Goal: Task Accomplishment & Management: Use online tool/utility

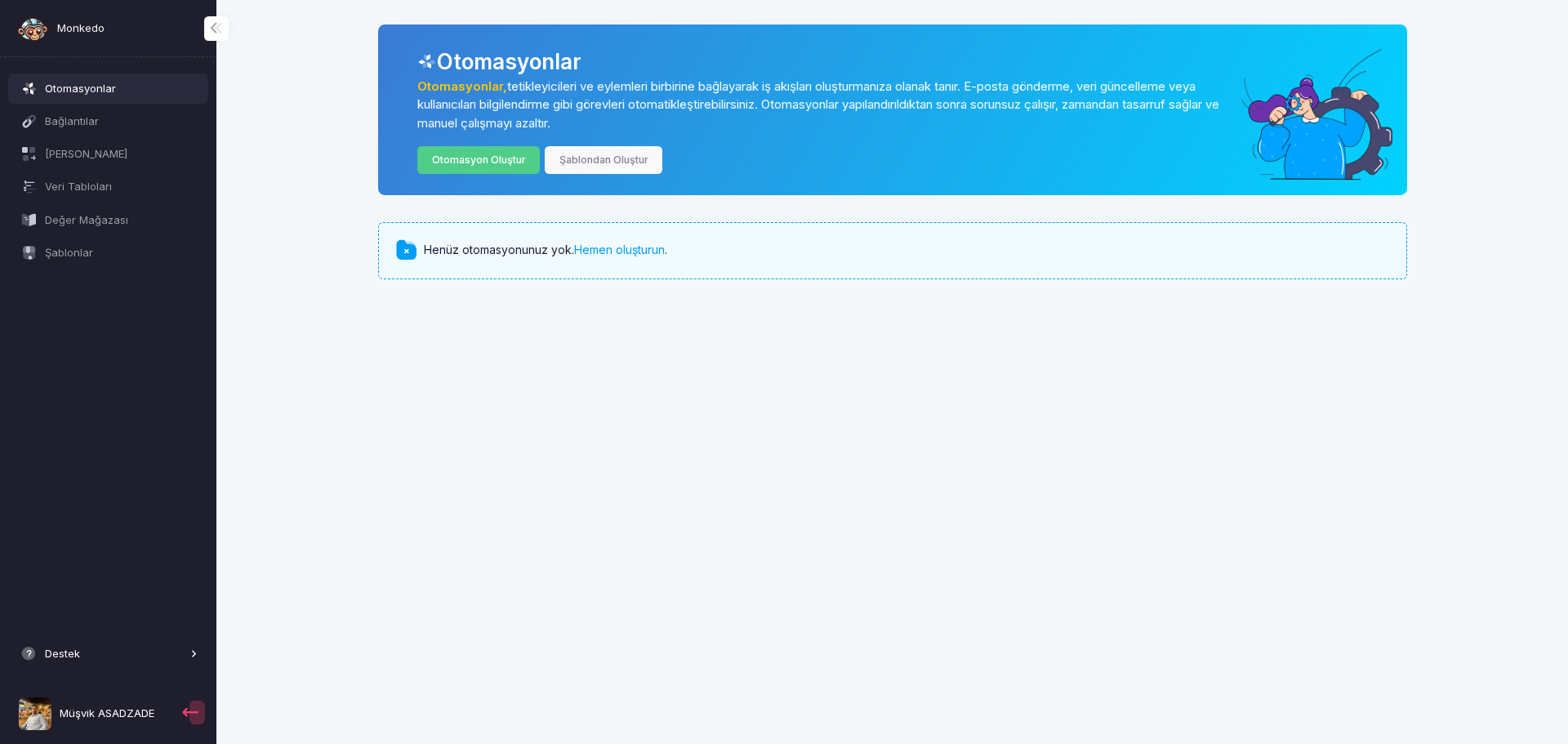
click at [79, 641] on button "Destek" at bounding box center [108, 654] width 201 height 29
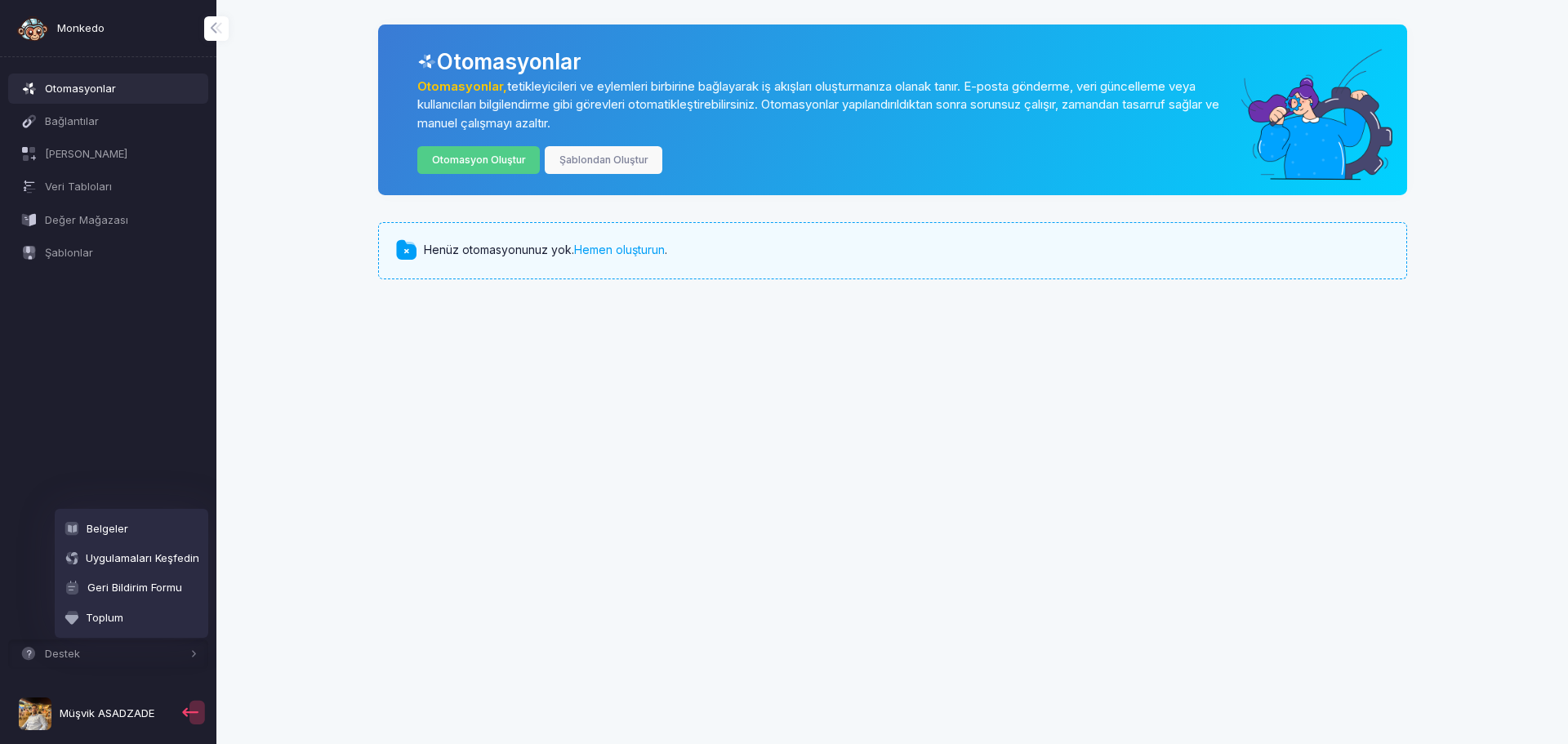
click at [94, 687] on div "Destek Belgeler Uygulamaları Keşfedin Geri Bildirim Formu Toplum Müşvik ASADZADE" at bounding box center [108, 681] width 201 height 125
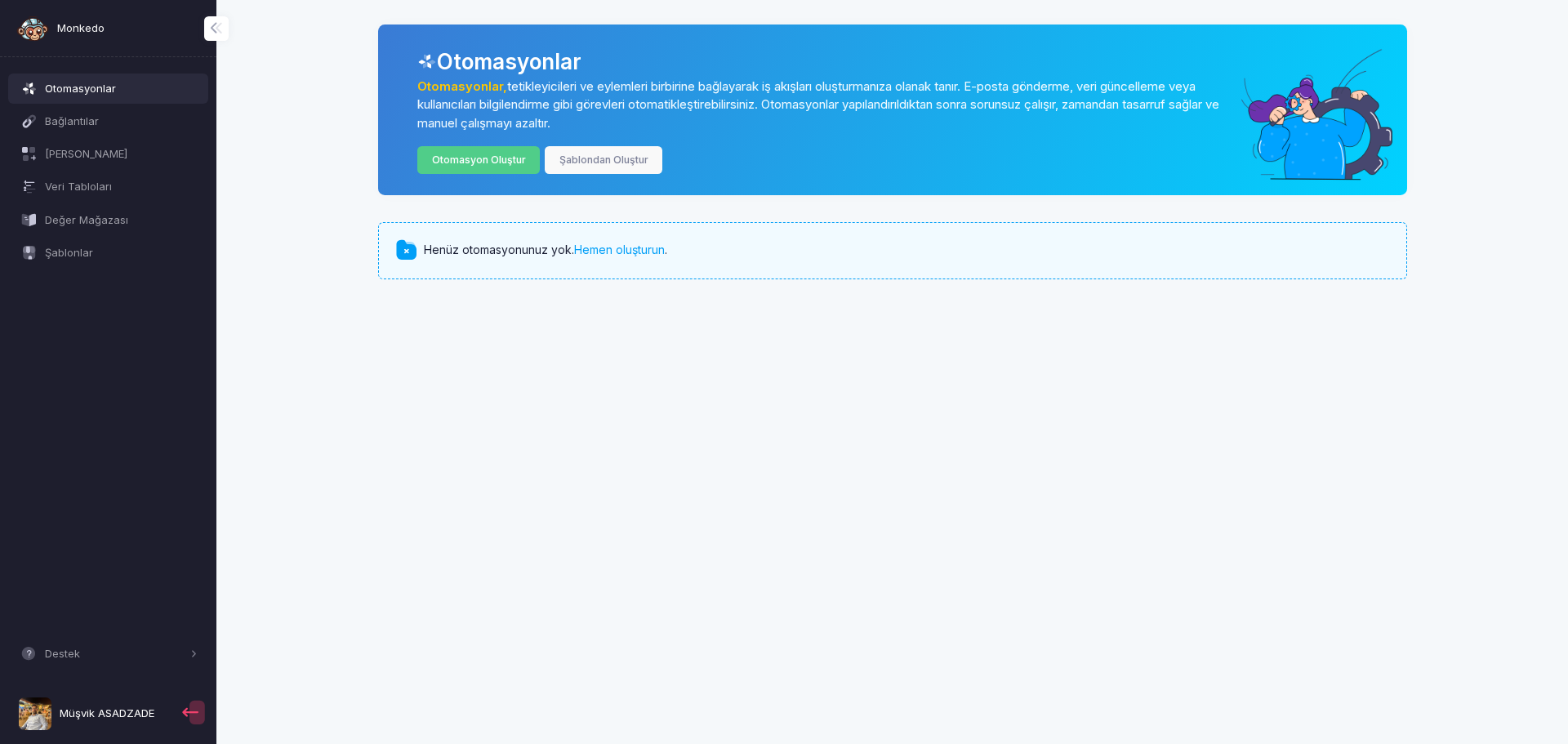
click at [91, 710] on font "Müşvik ASADZADE" at bounding box center [107, 712] width 95 height 13
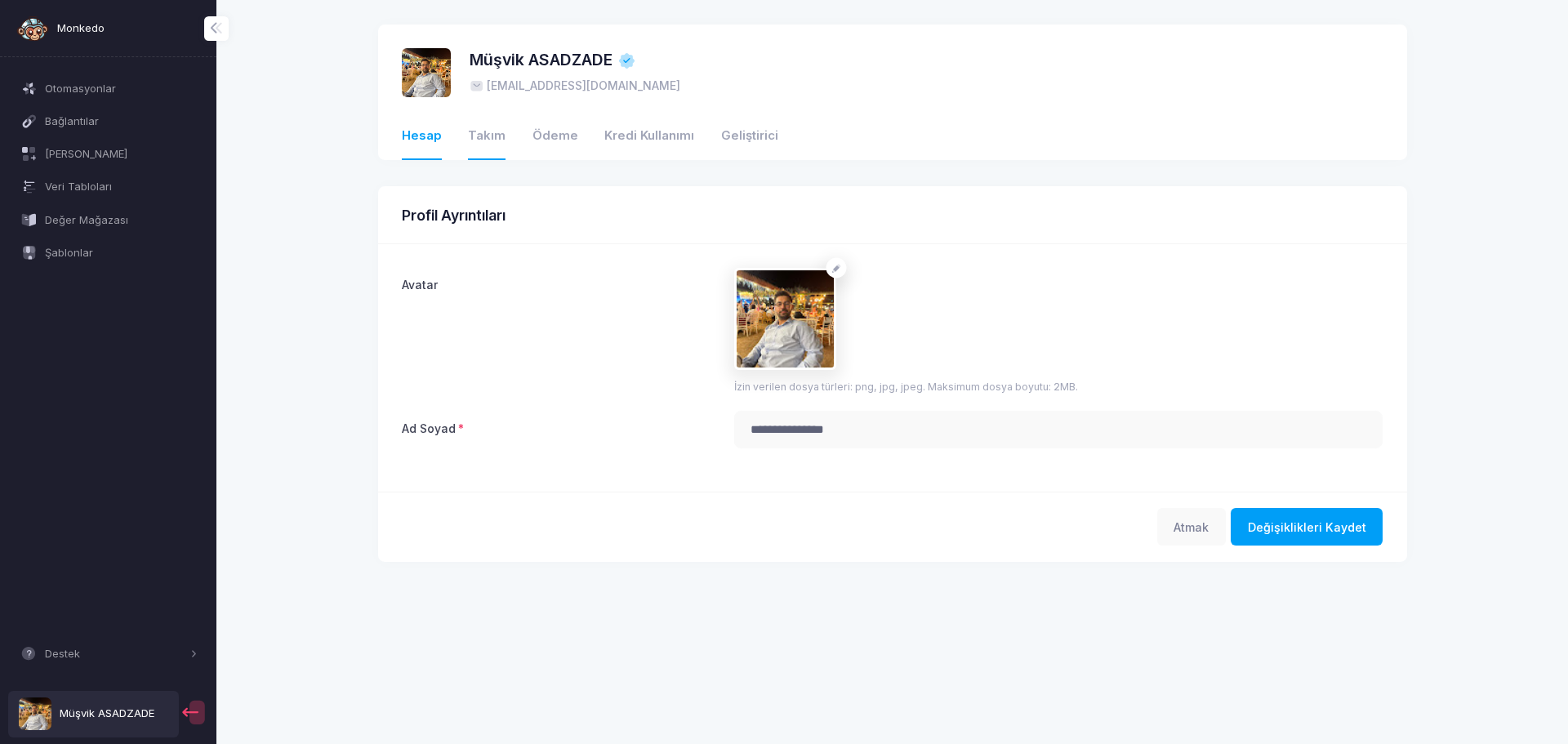
click at [499, 132] on font "Takım" at bounding box center [487, 135] width 38 height 15
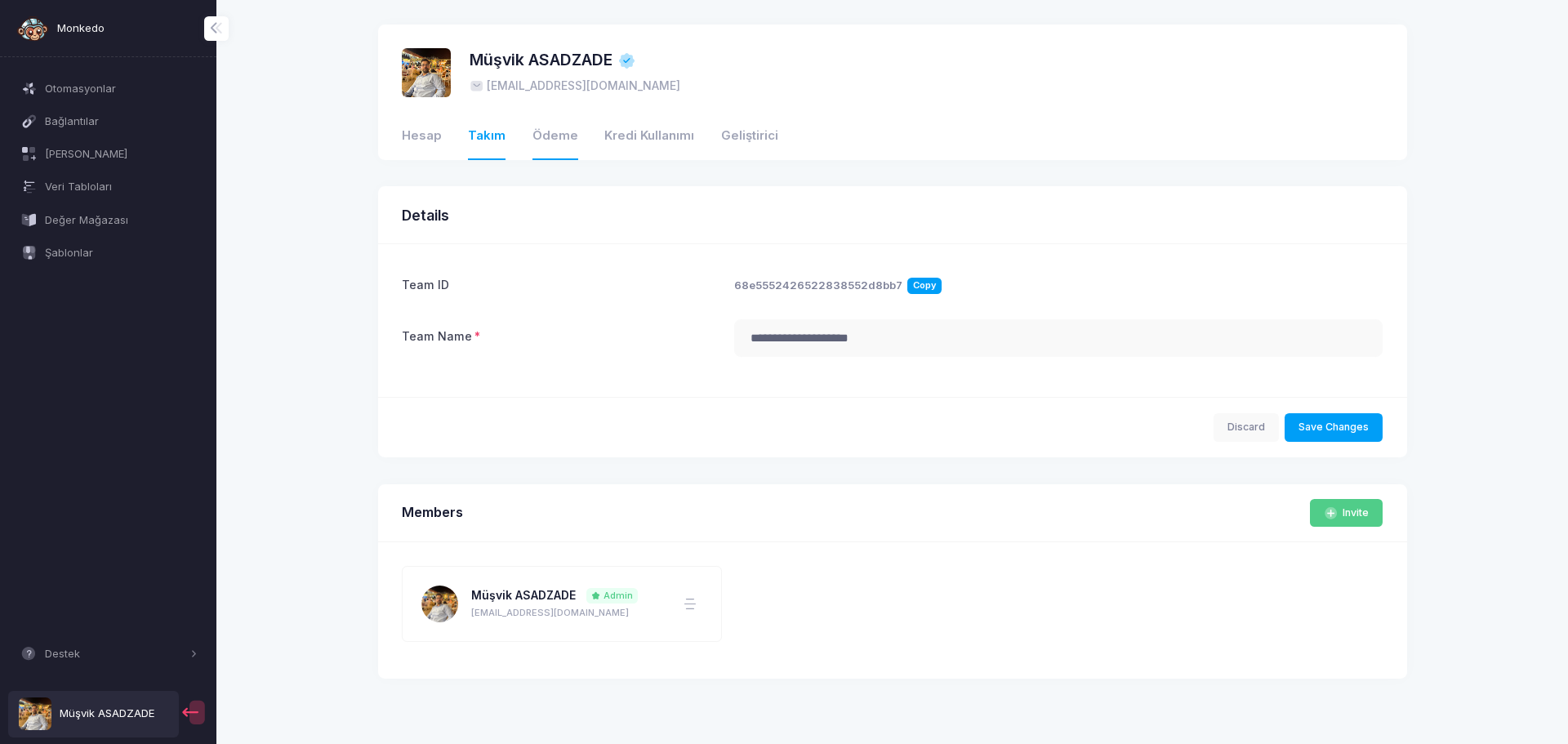
click at [536, 143] on font "Ödeme" at bounding box center [556, 135] width 46 height 18
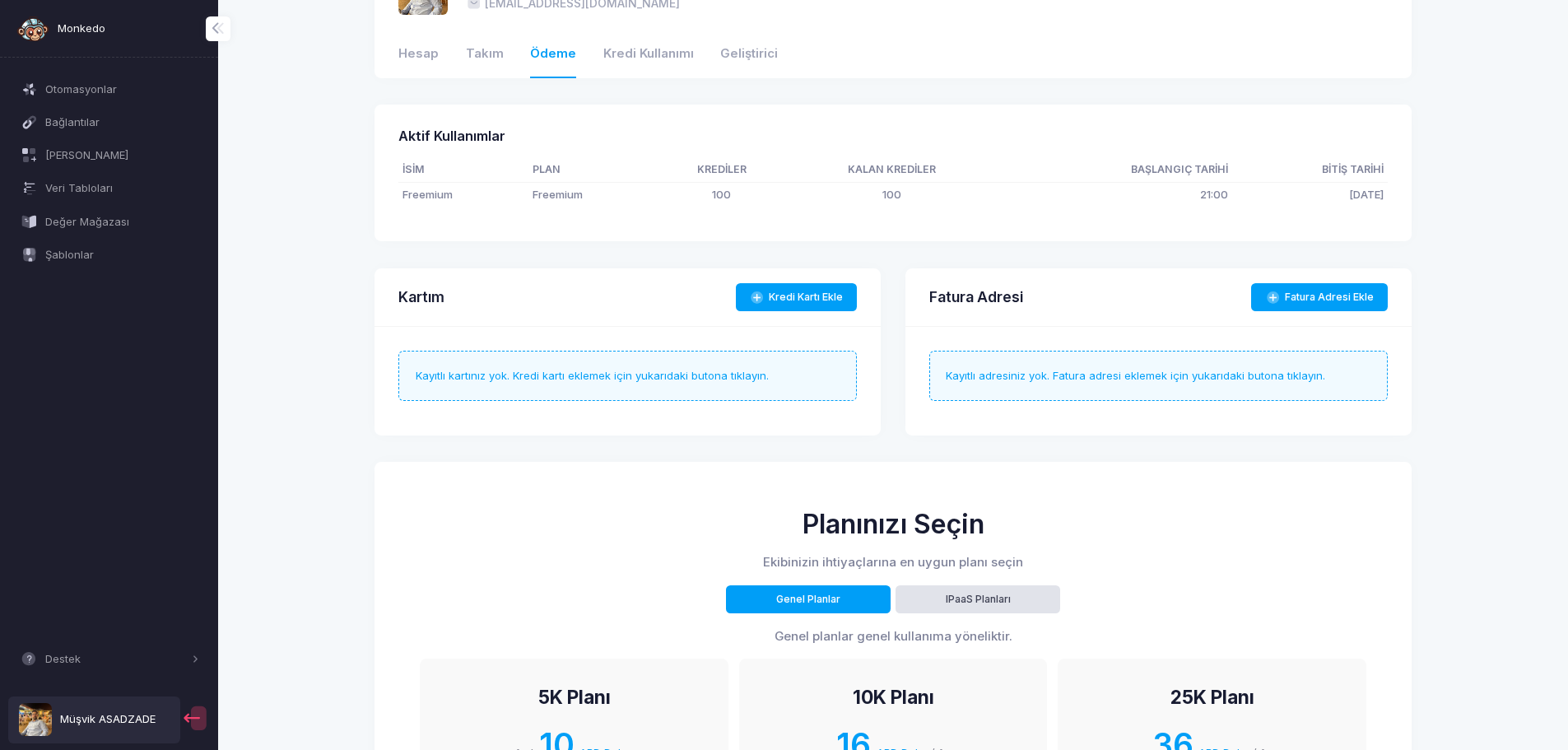
scroll to position [247, 0]
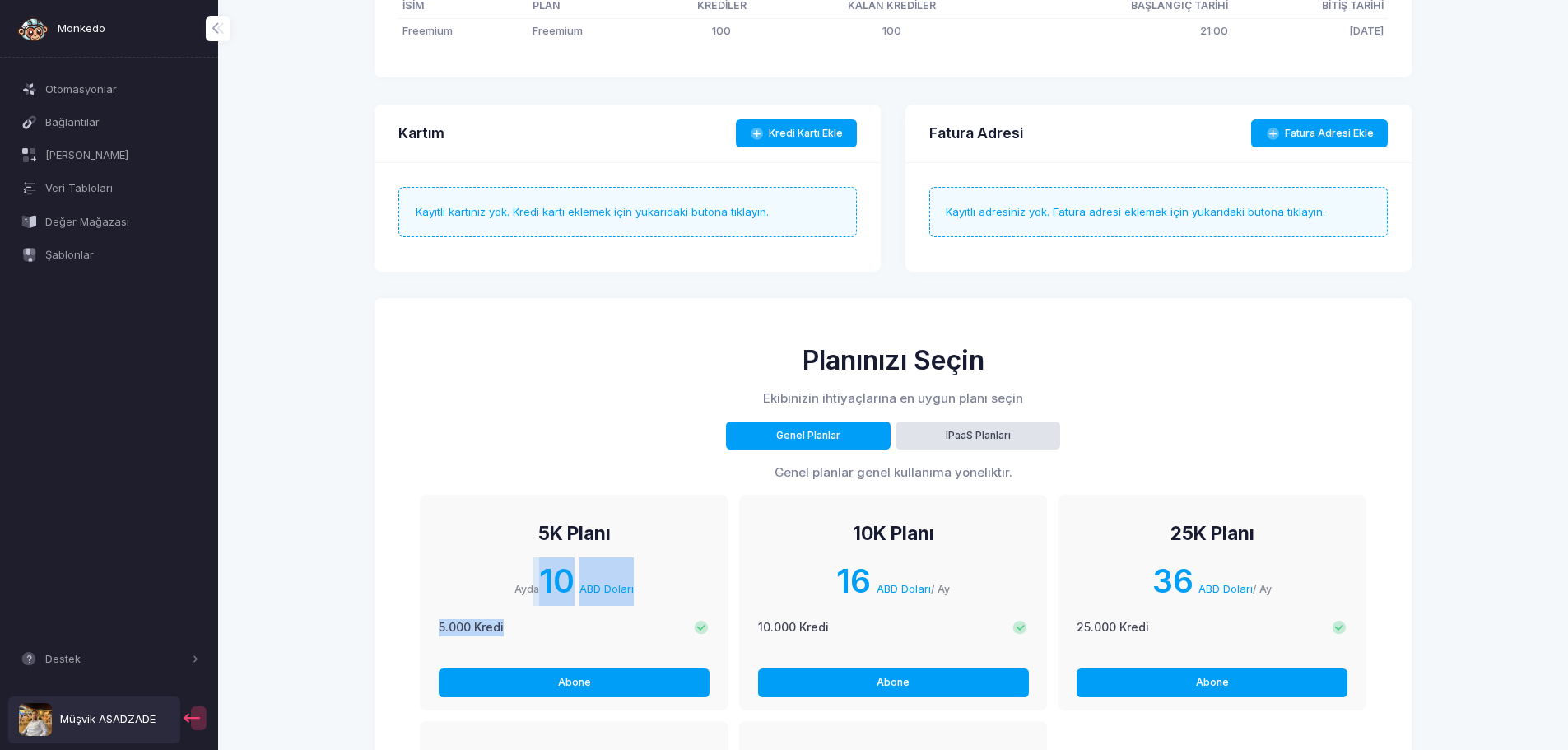
drag, startPoint x: 529, startPoint y: 593, endPoint x: 661, endPoint y: 615, distance: 133.8
click at [661, 615] on li "5K Planı Ayda 10 ABD Doları 5.000 Kredi Abone" at bounding box center [574, 602] width 309 height 216
click at [686, 624] on span "5.000 Kredi" at bounding box center [566, 628] width 255 height 17
click at [697, 630] on span at bounding box center [701, 628] width 16 height 16
click at [705, 627] on span at bounding box center [701, 628] width 16 height 16
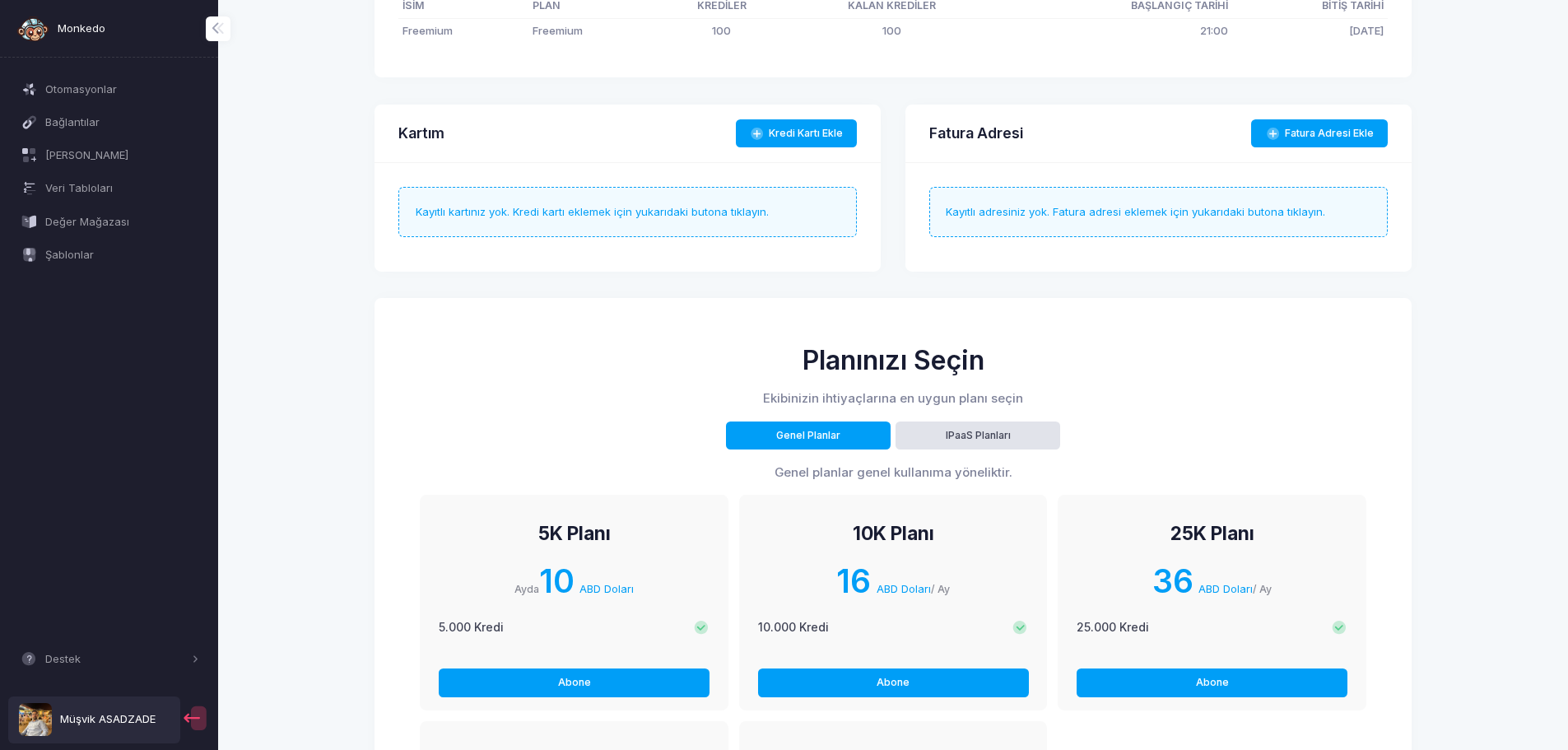
click at [705, 627] on span at bounding box center [701, 628] width 16 height 16
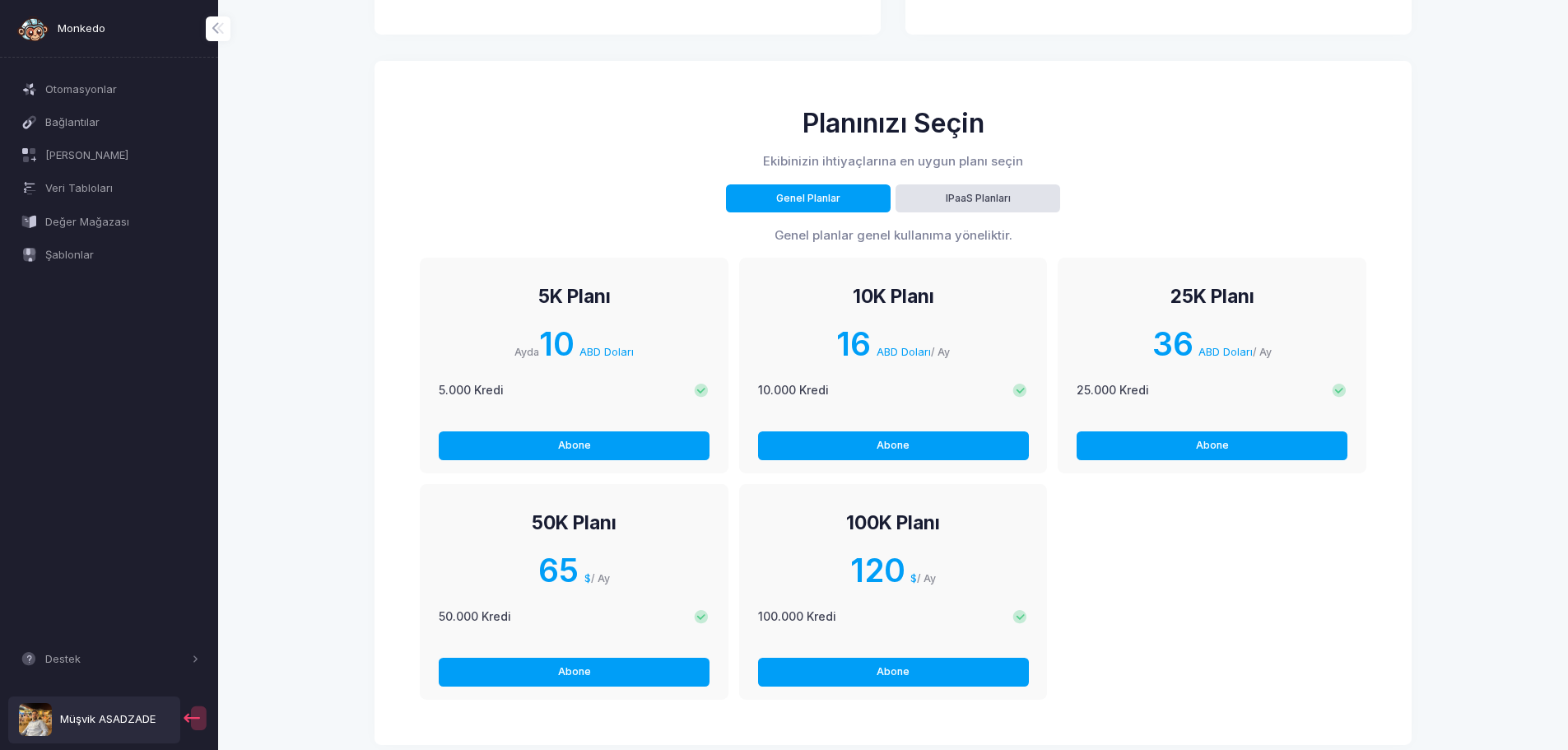
scroll to position [494, 0]
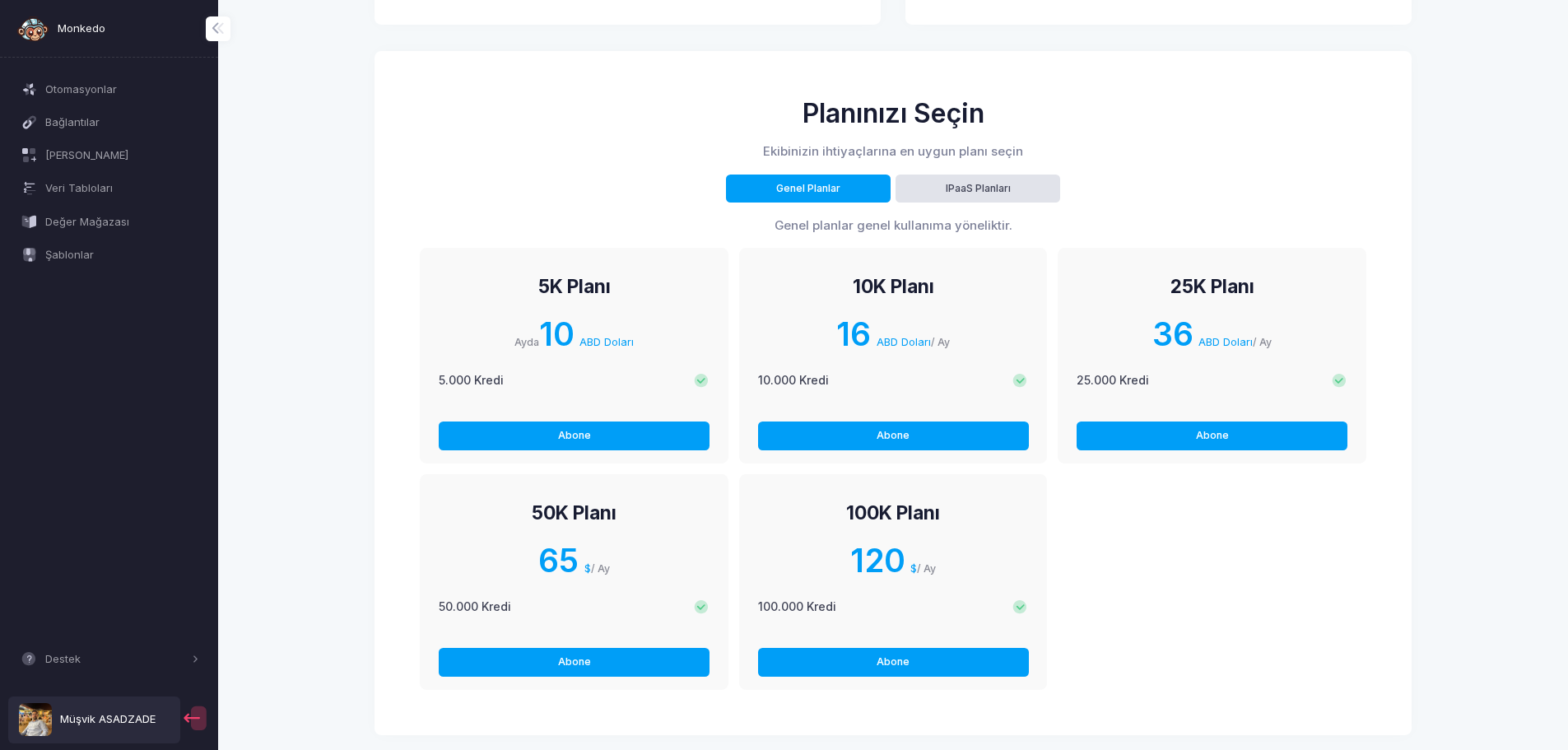
click at [955, 203] on div "Planınızı Seçin Ekibinizin ihtiyaçlarına en uygun planı seçin Genel Planlar IPa…" at bounding box center [893, 166] width 946 height 138
click at [962, 194] on font "IPaaS Planları" at bounding box center [978, 188] width 65 height 12
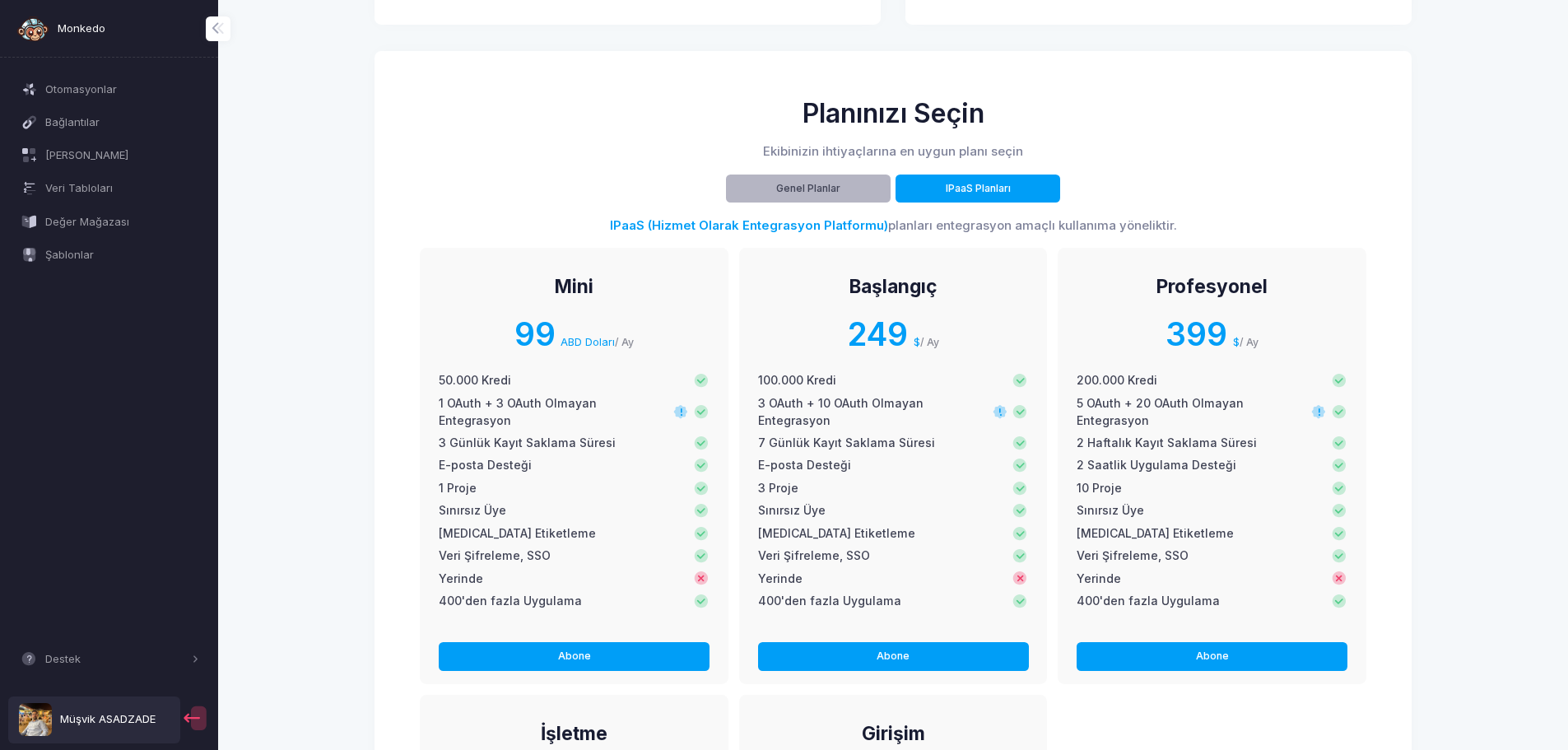
click at [875, 194] on button "Genel Planlar" at bounding box center [808, 188] width 164 height 28
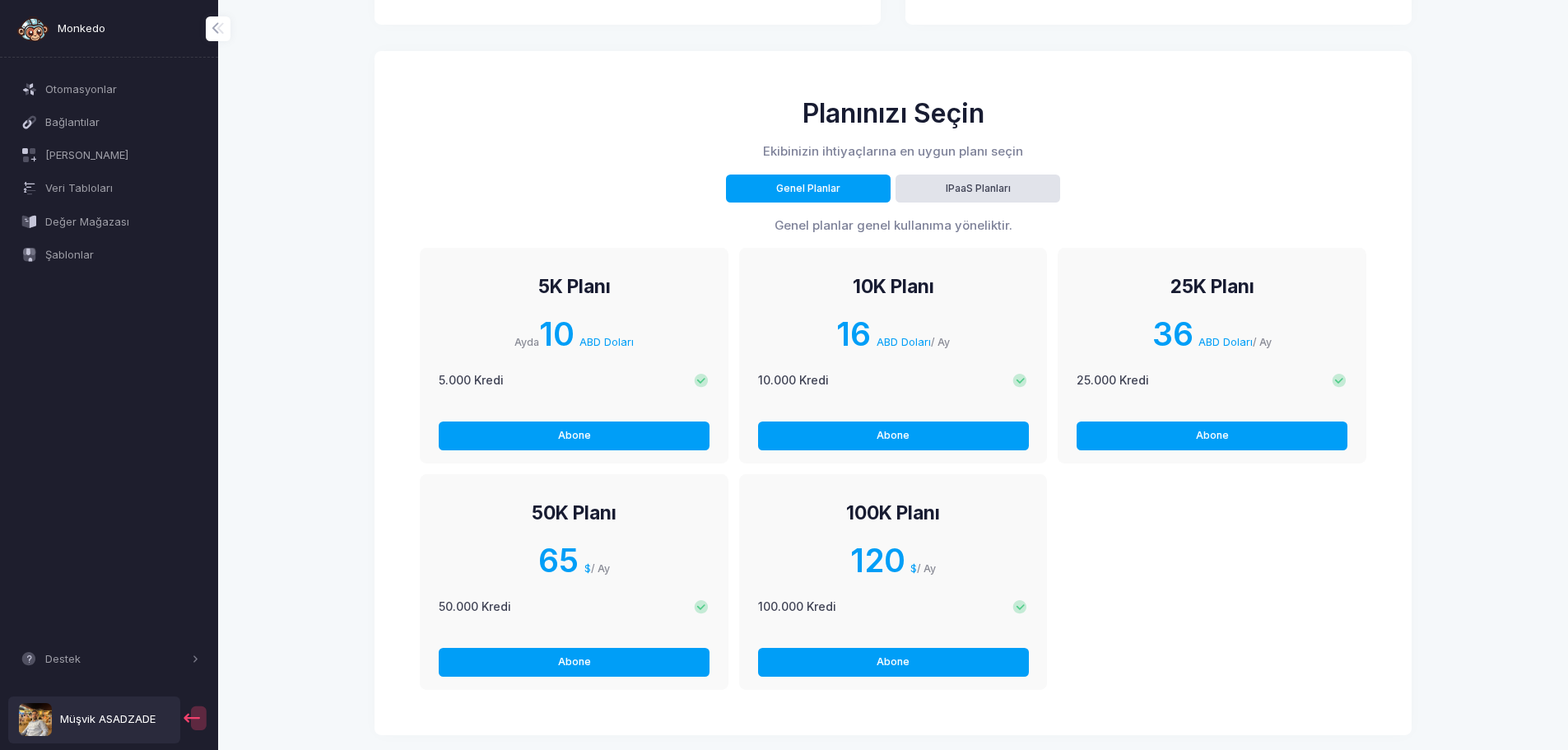
drag, startPoint x: 526, startPoint y: 515, endPoint x: 548, endPoint y: 513, distance: 22.1
click at [544, 514] on h1 "50K Planı" at bounding box center [574, 513] width 271 height 22
click at [563, 328] on font "10" at bounding box center [556, 334] width 35 height 39
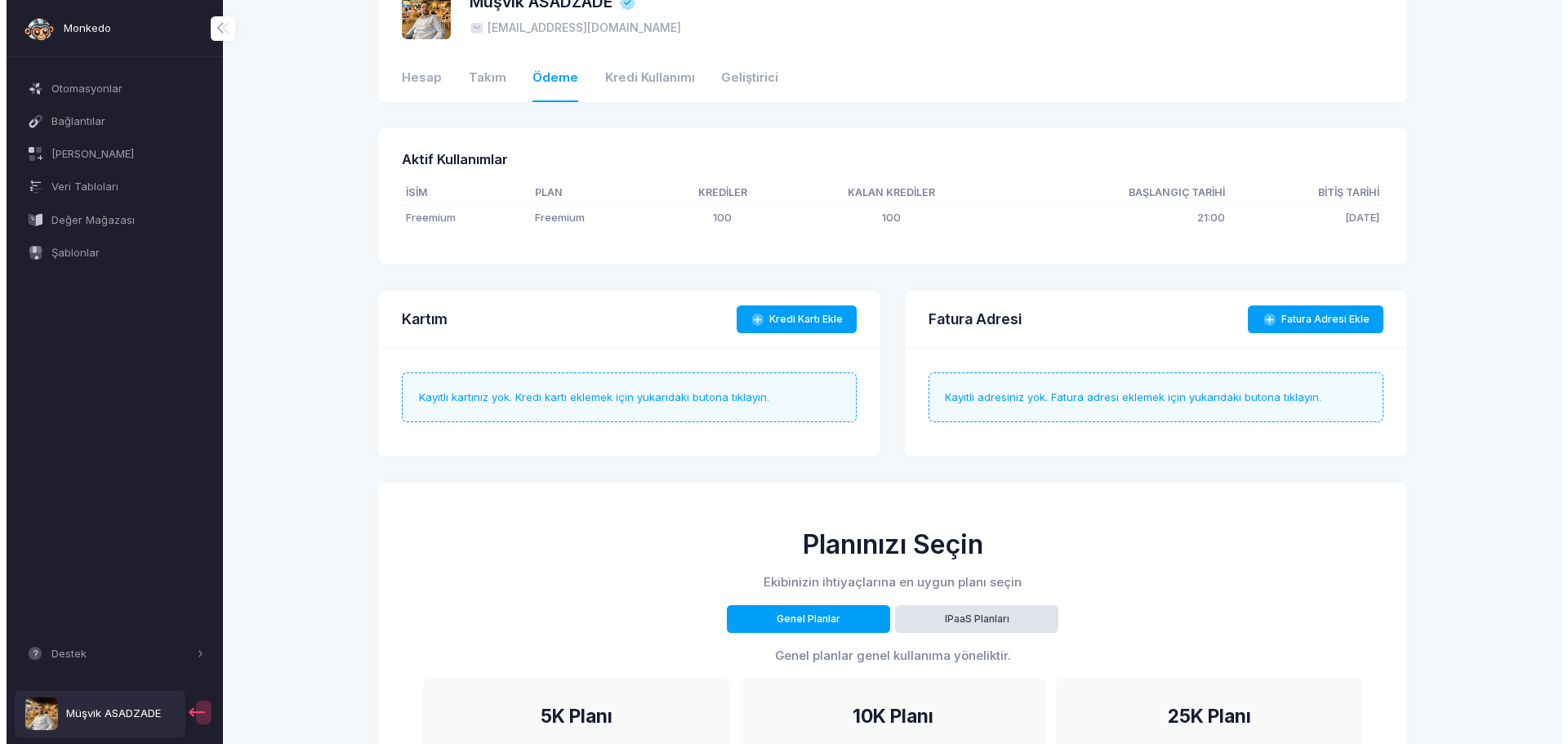
scroll to position [0, 0]
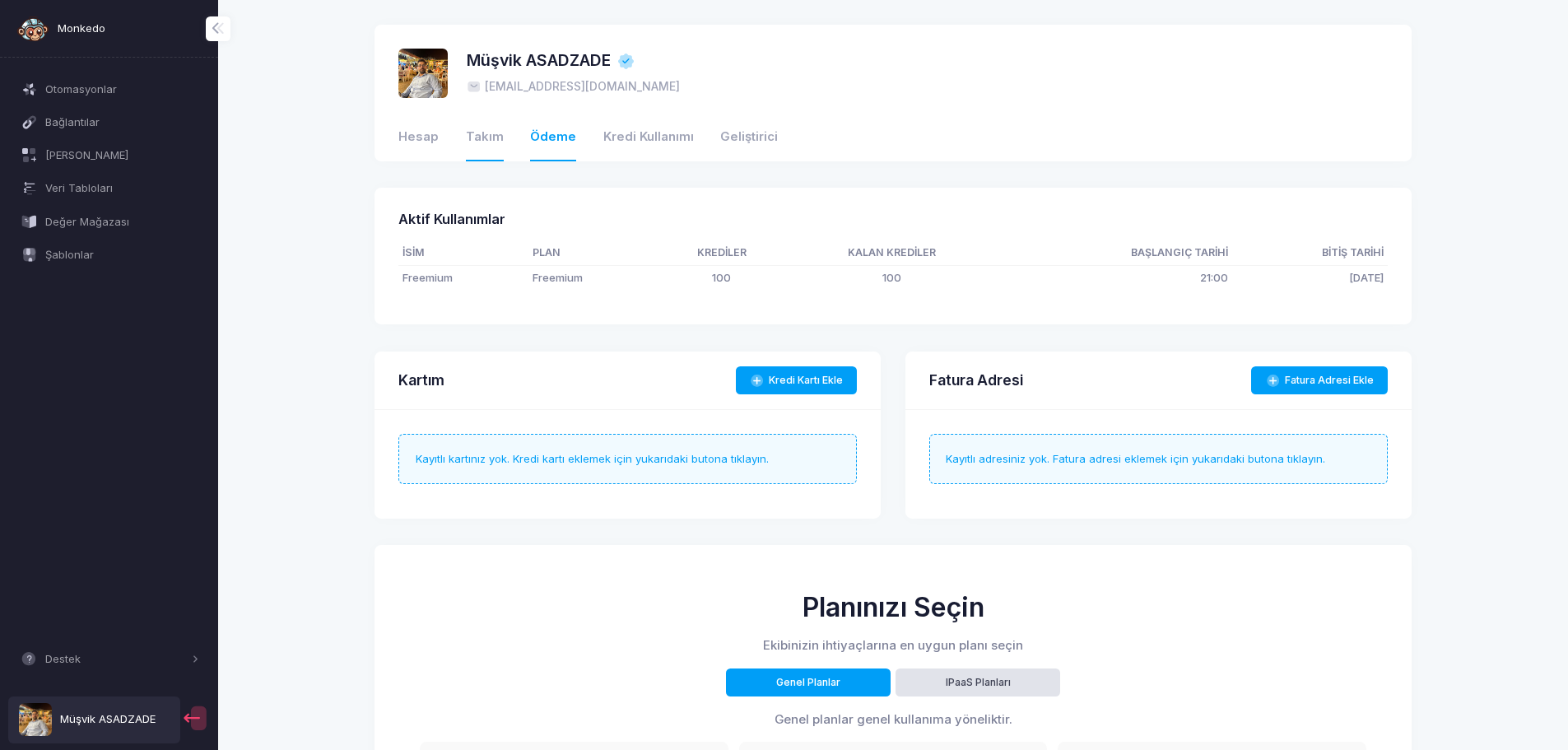
click at [488, 124] on link "Takım" at bounding box center [485, 138] width 38 height 47
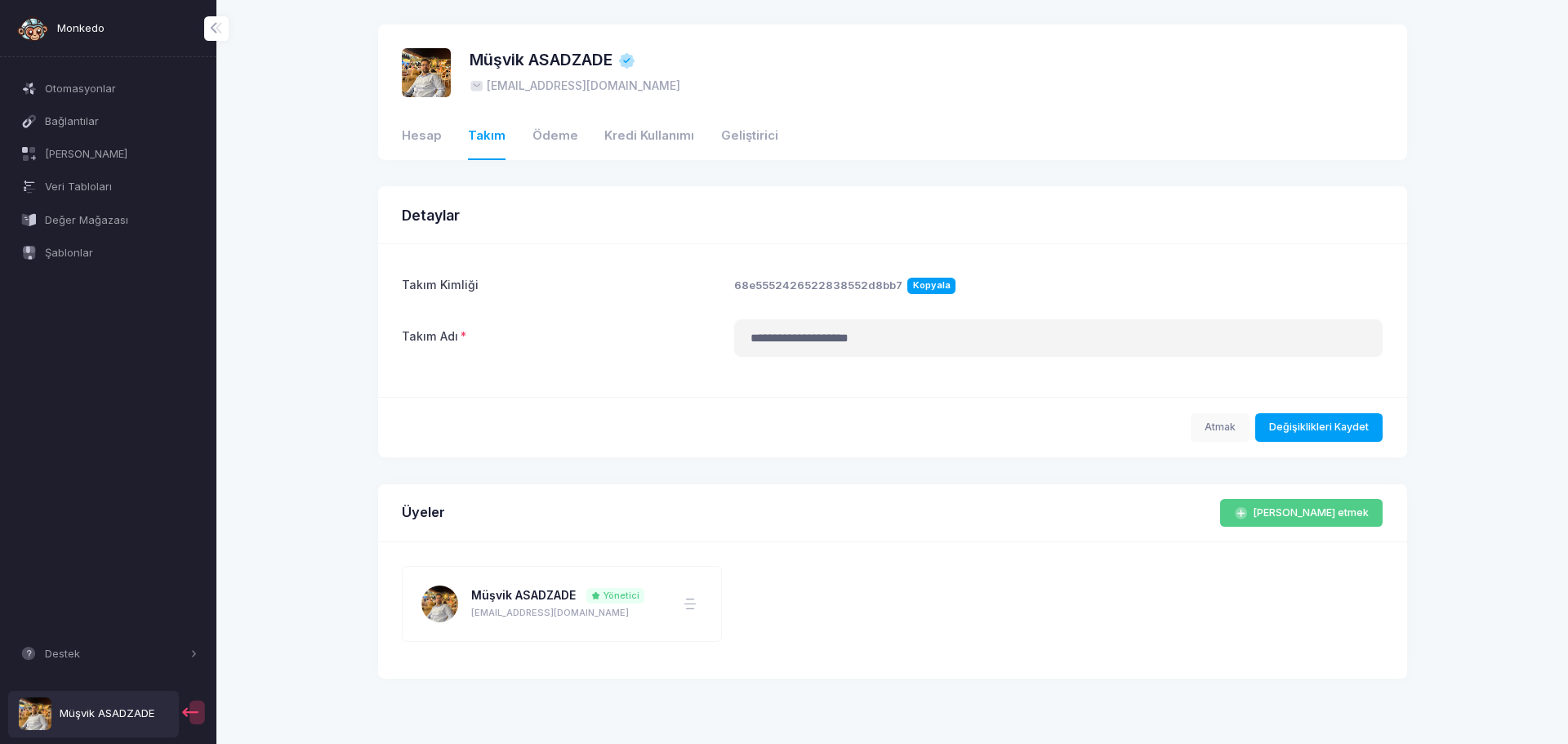
click at [781, 342] on input "**********" at bounding box center [1058, 338] width 650 height 38
click at [724, 137] on font "Geliştirici" at bounding box center [749, 135] width 57 height 15
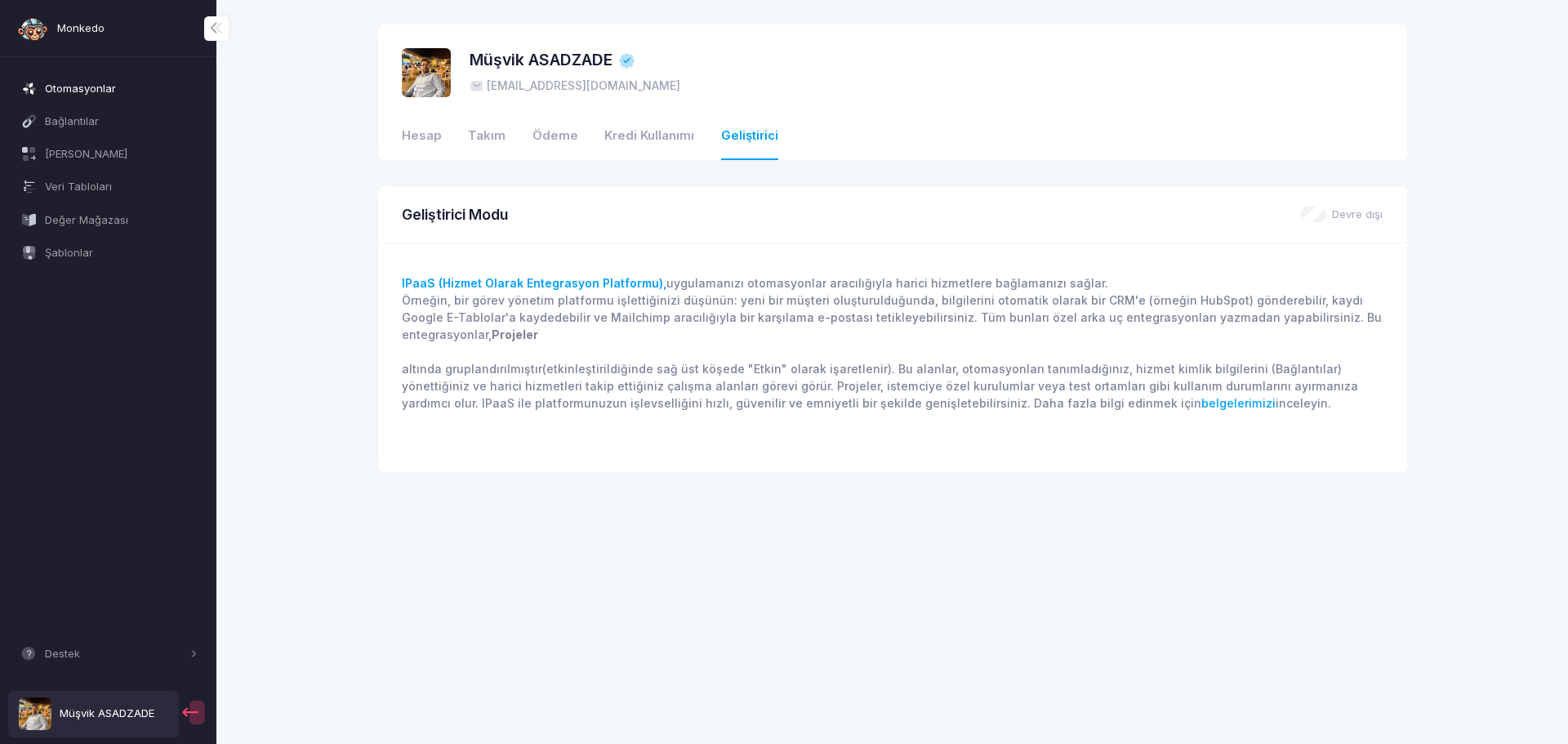
click at [101, 96] on font "Otomasyonlar" at bounding box center [80, 89] width 71 height 16
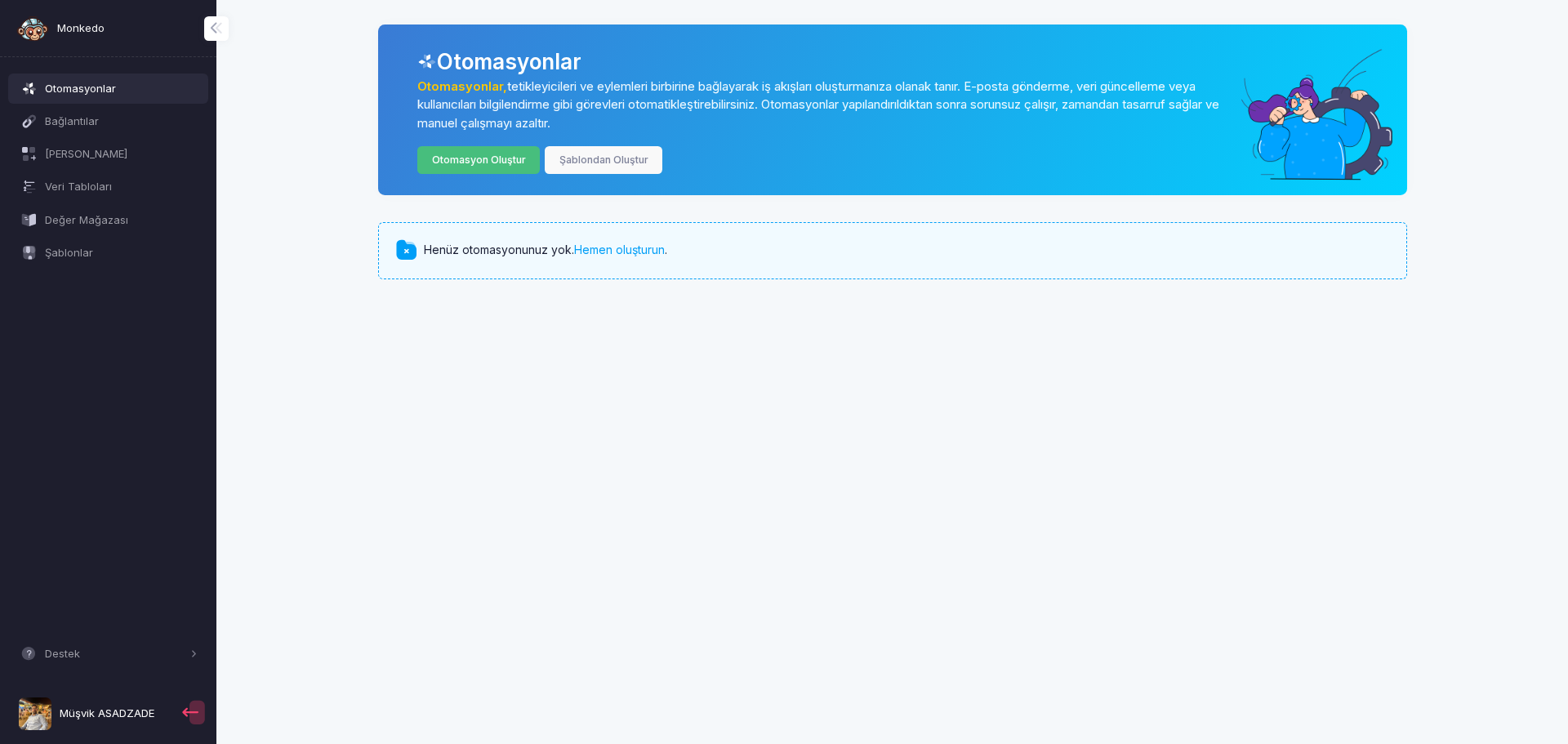
click at [475, 167] on link "Otomasyon Oluştur" at bounding box center [479, 160] width 123 height 28
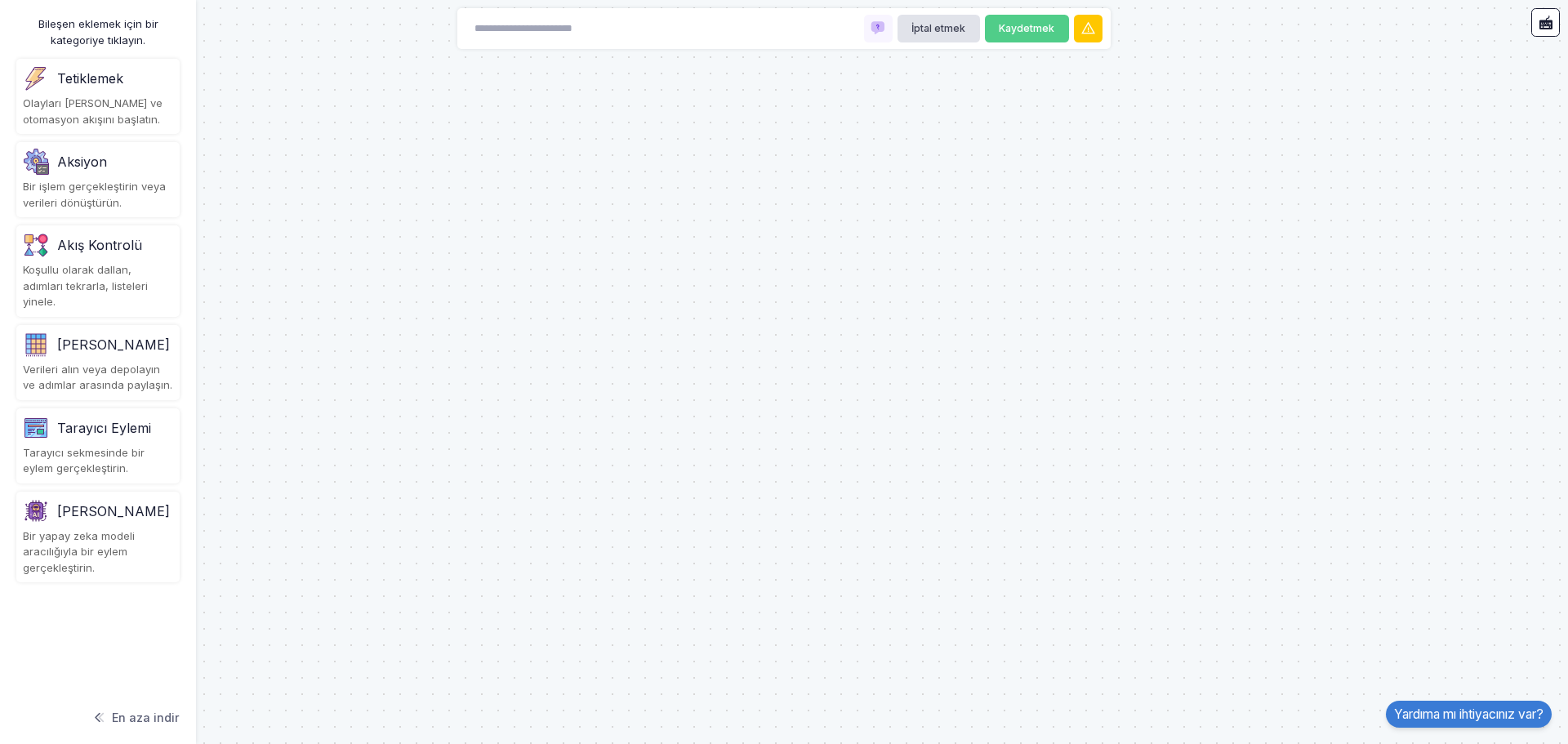
click at [128, 99] on div "Olayları [PERSON_NAME] ve otomasyon akışını başlatın." at bounding box center [98, 111] width 150 height 32
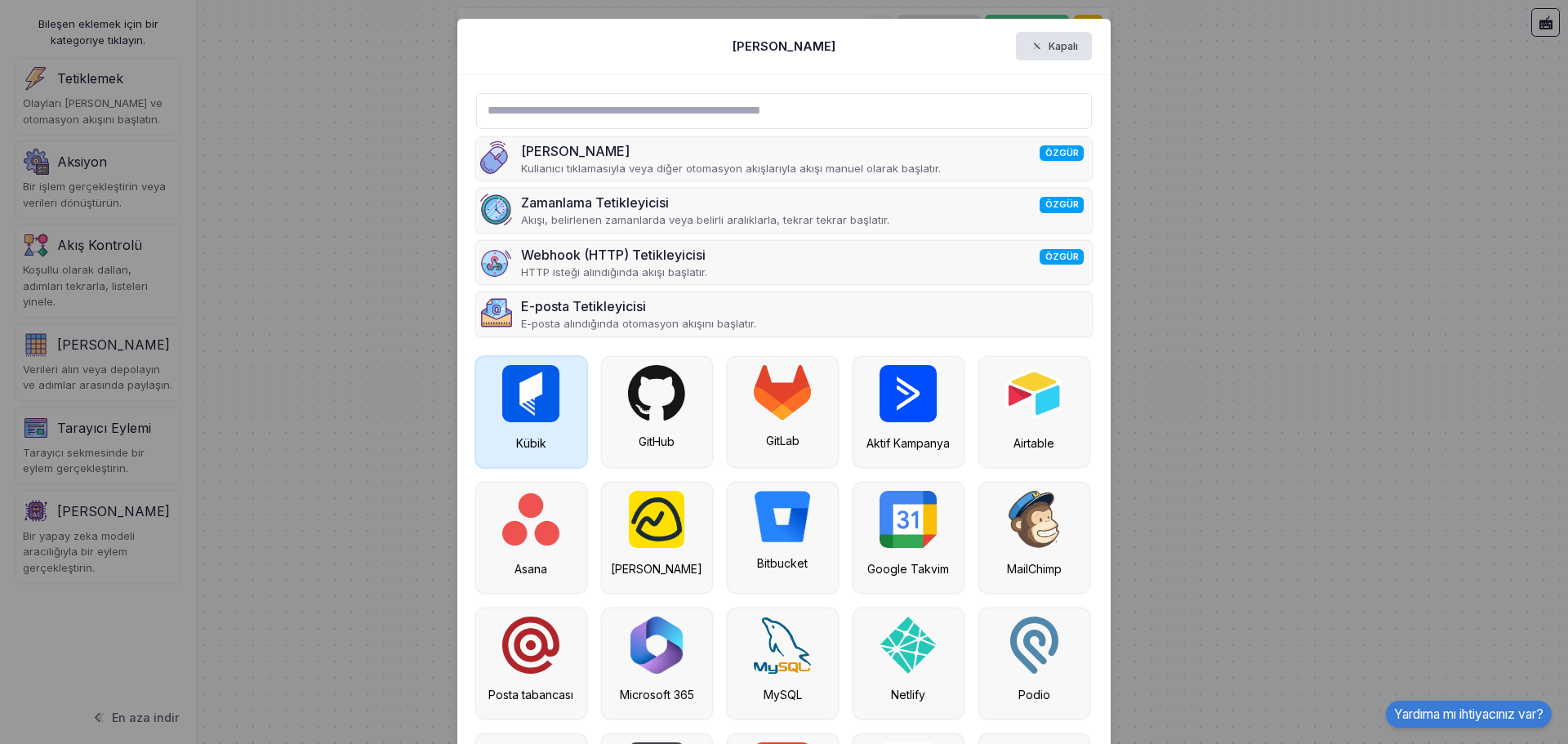
click at [562, 416] on div "Kübik" at bounding box center [531, 411] width 110 height 110
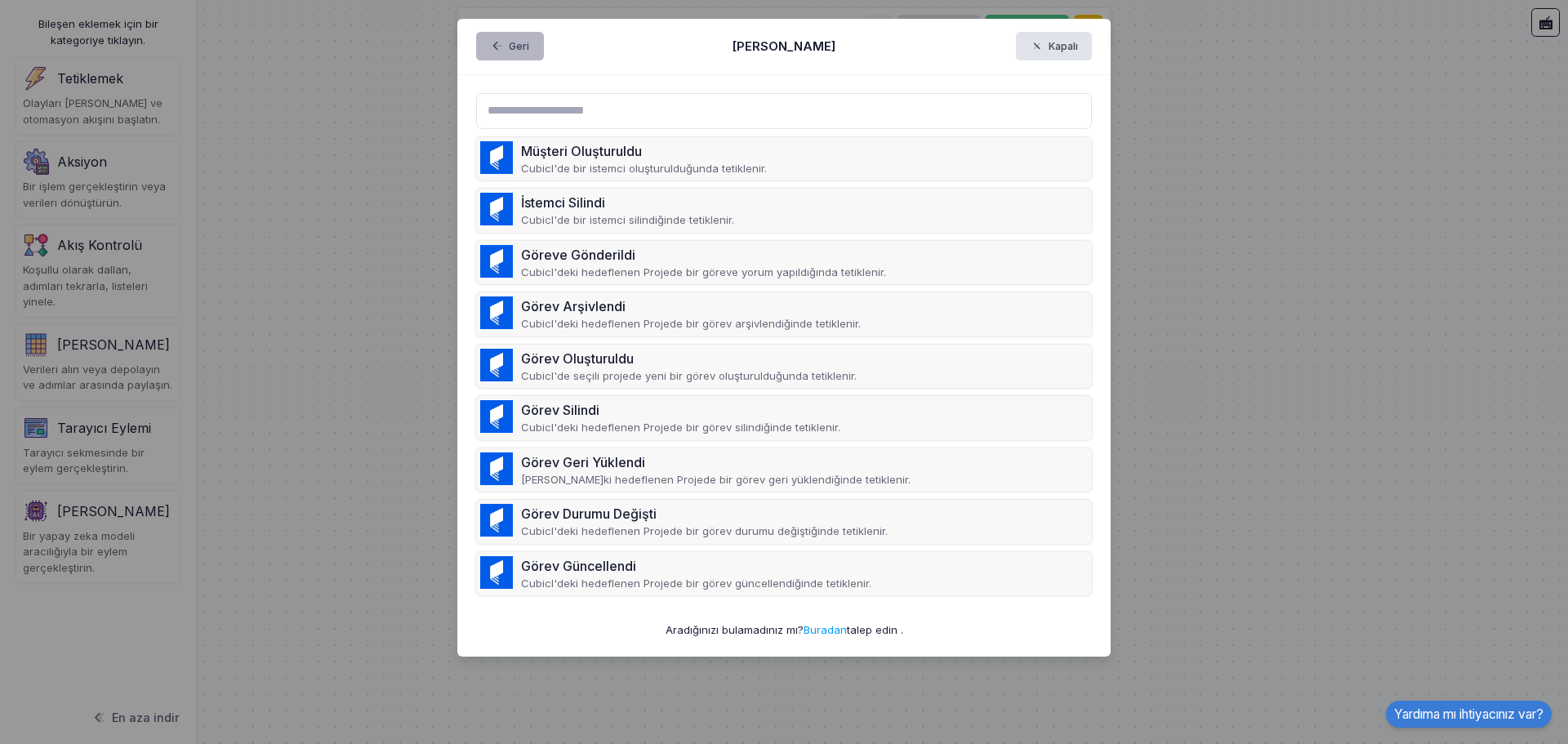
click at [533, 57] on button "Geri" at bounding box center [510, 45] width 67 height 28
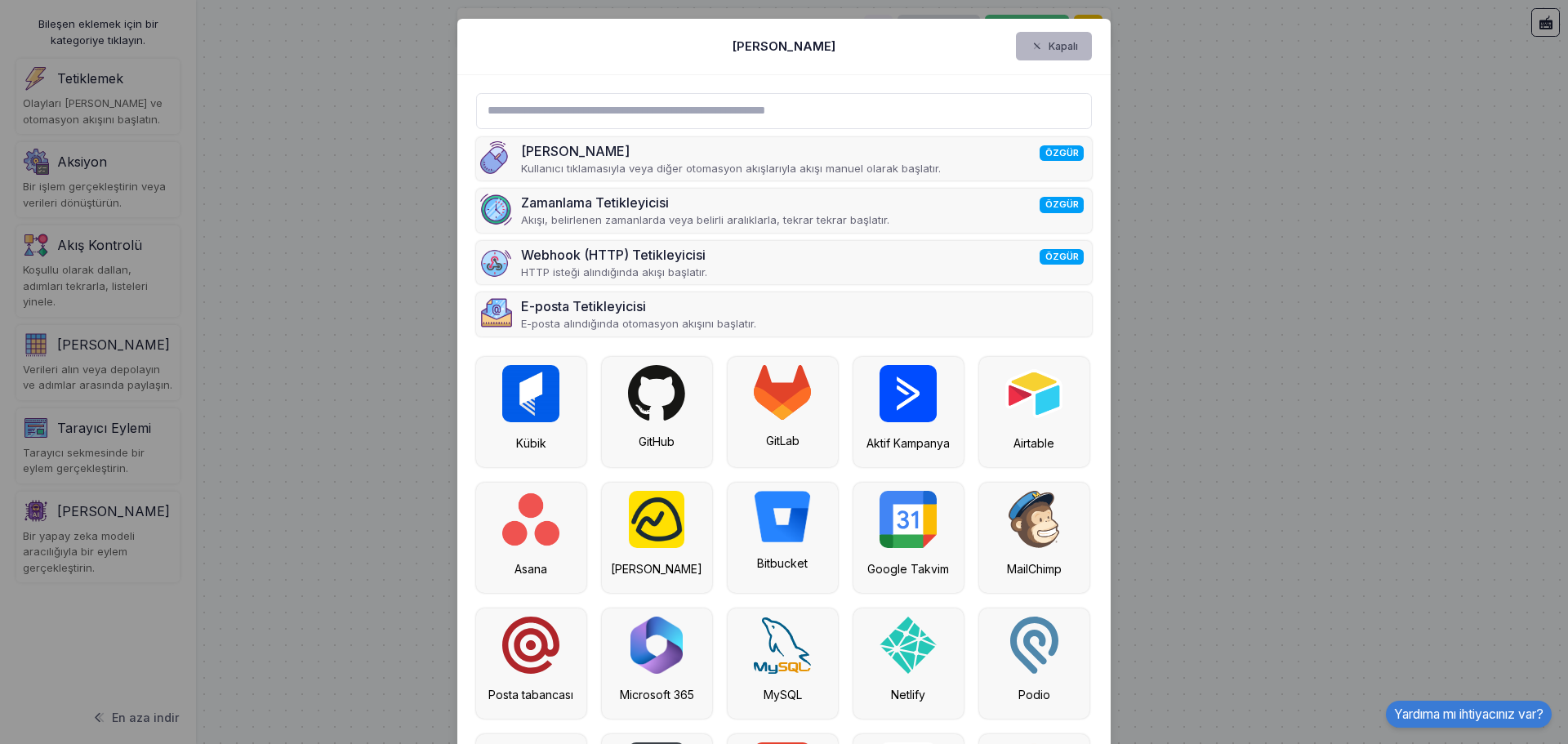
click at [1071, 41] on font "Kapalı" at bounding box center [1064, 46] width 29 height 12
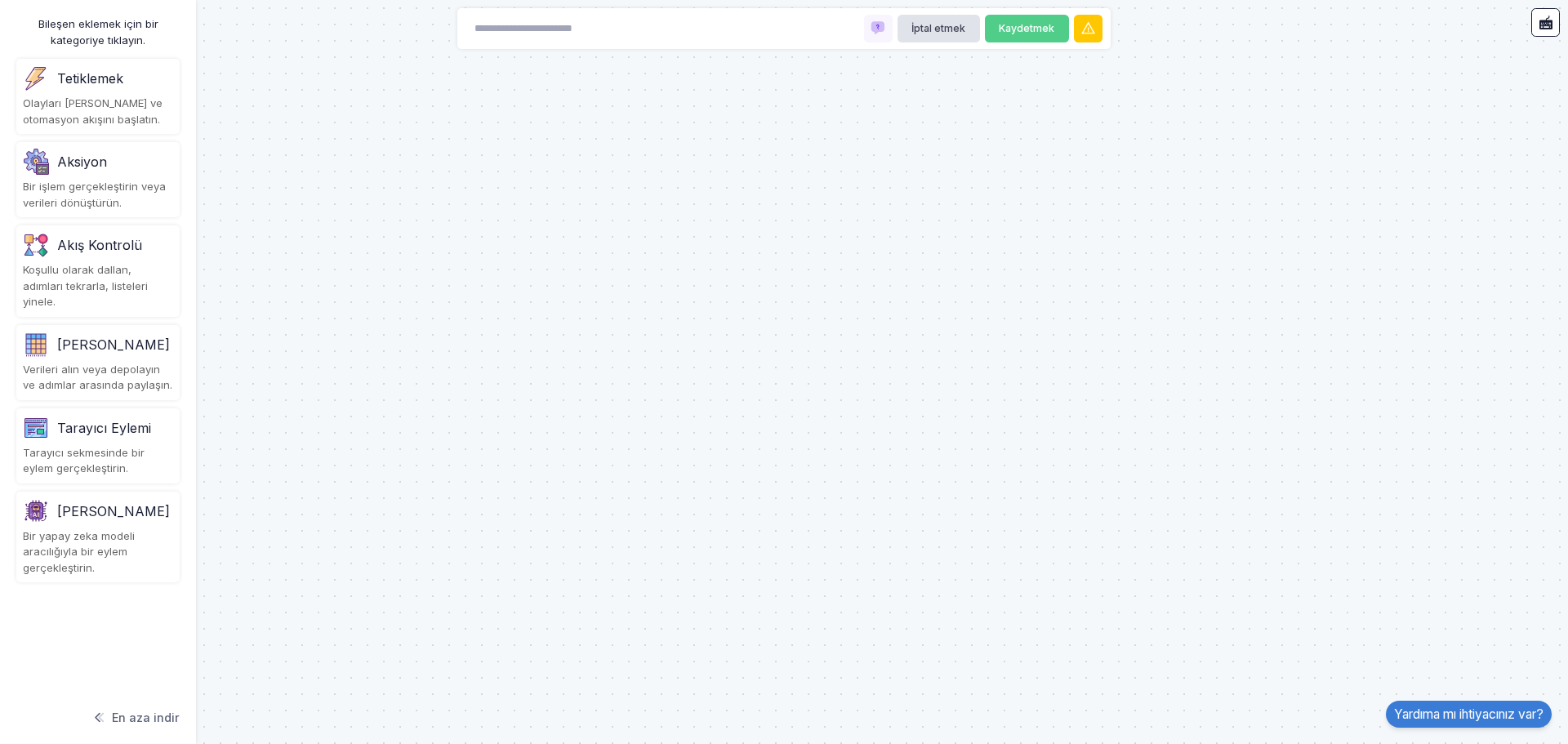
click at [121, 102] on div "Olayları [PERSON_NAME] ve otomasyon akışını başlatın." at bounding box center [98, 111] width 150 height 32
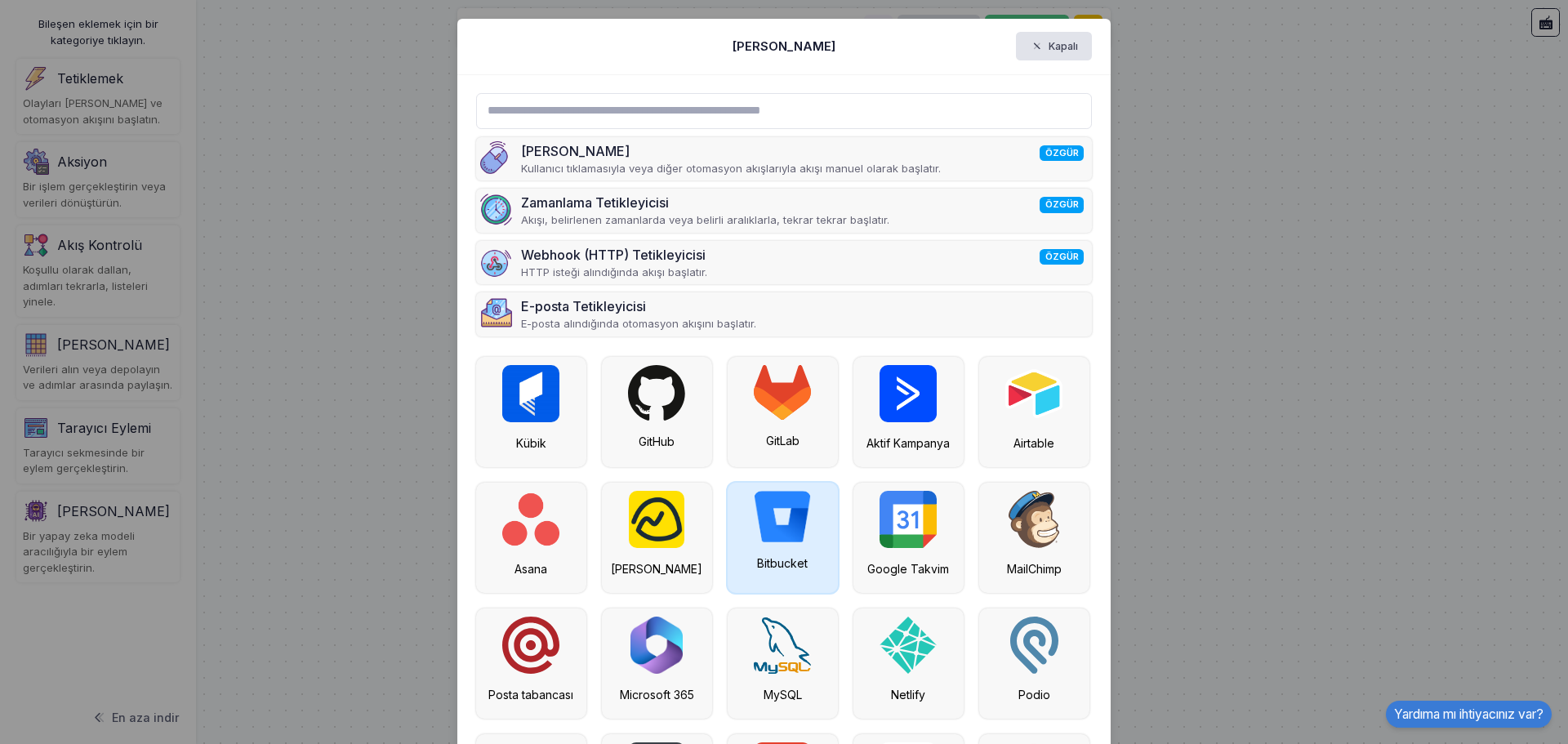
scroll to position [188, 0]
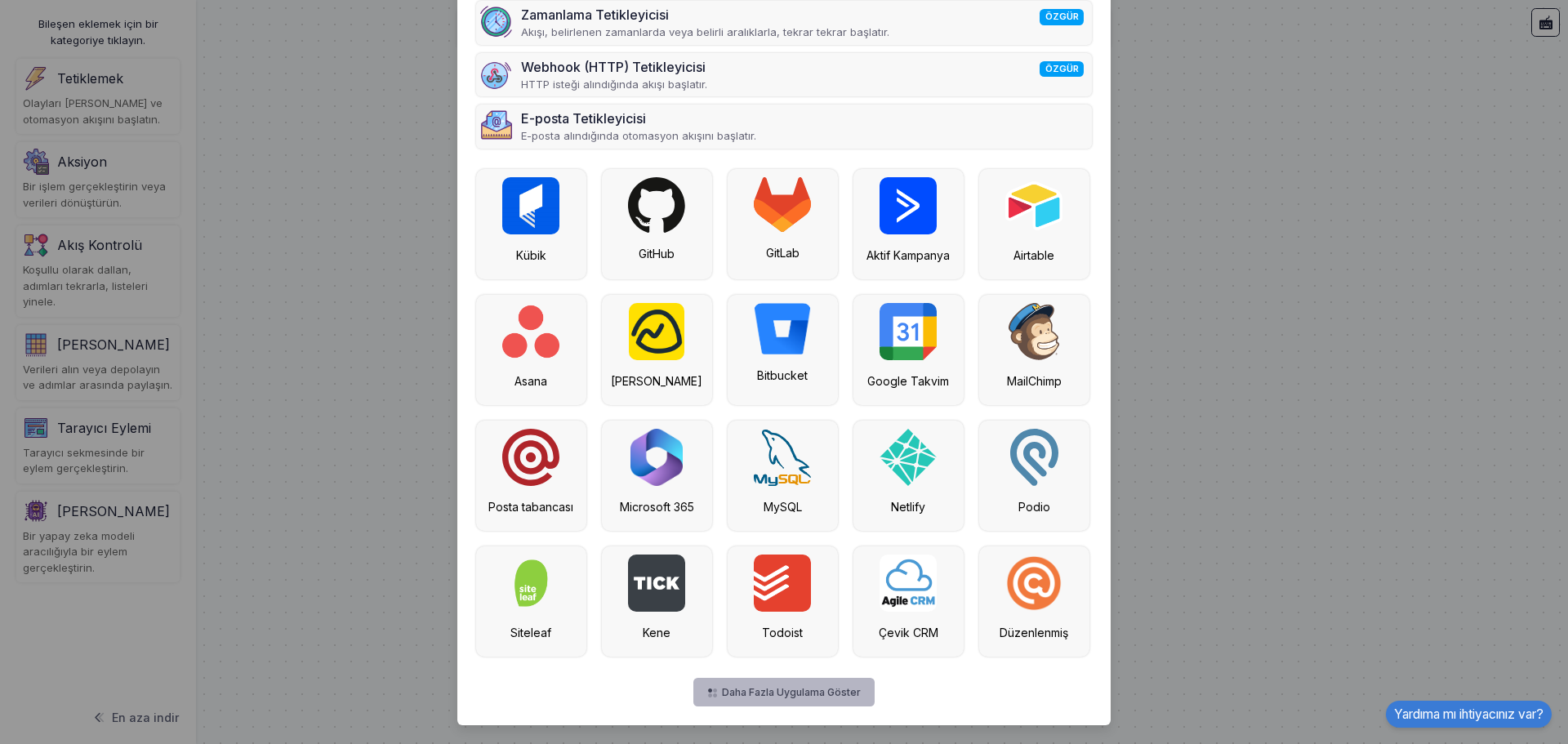
click at [819, 694] on font "Daha Fazla Uygulama Göster" at bounding box center [791, 692] width 139 height 12
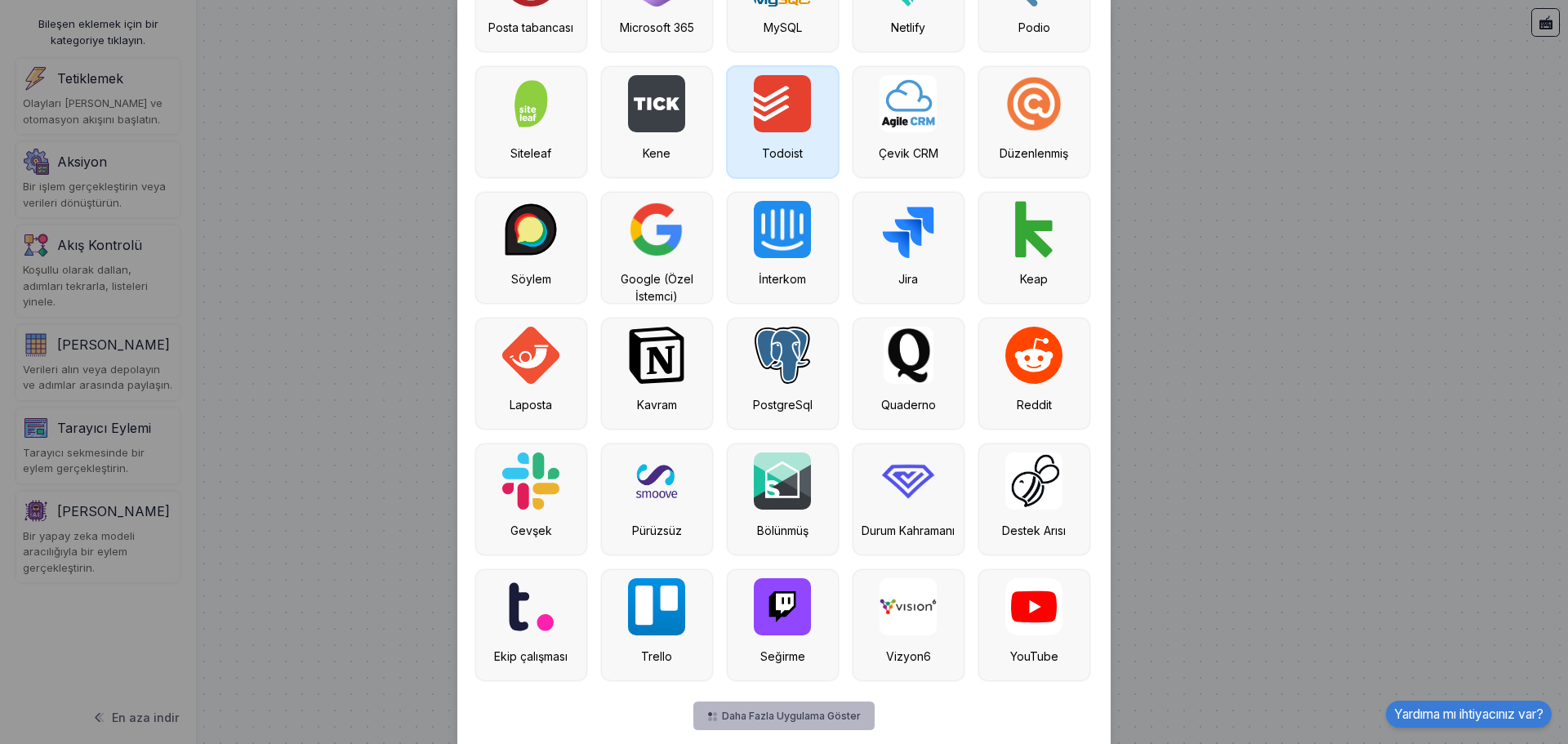
scroll to position [691, 0]
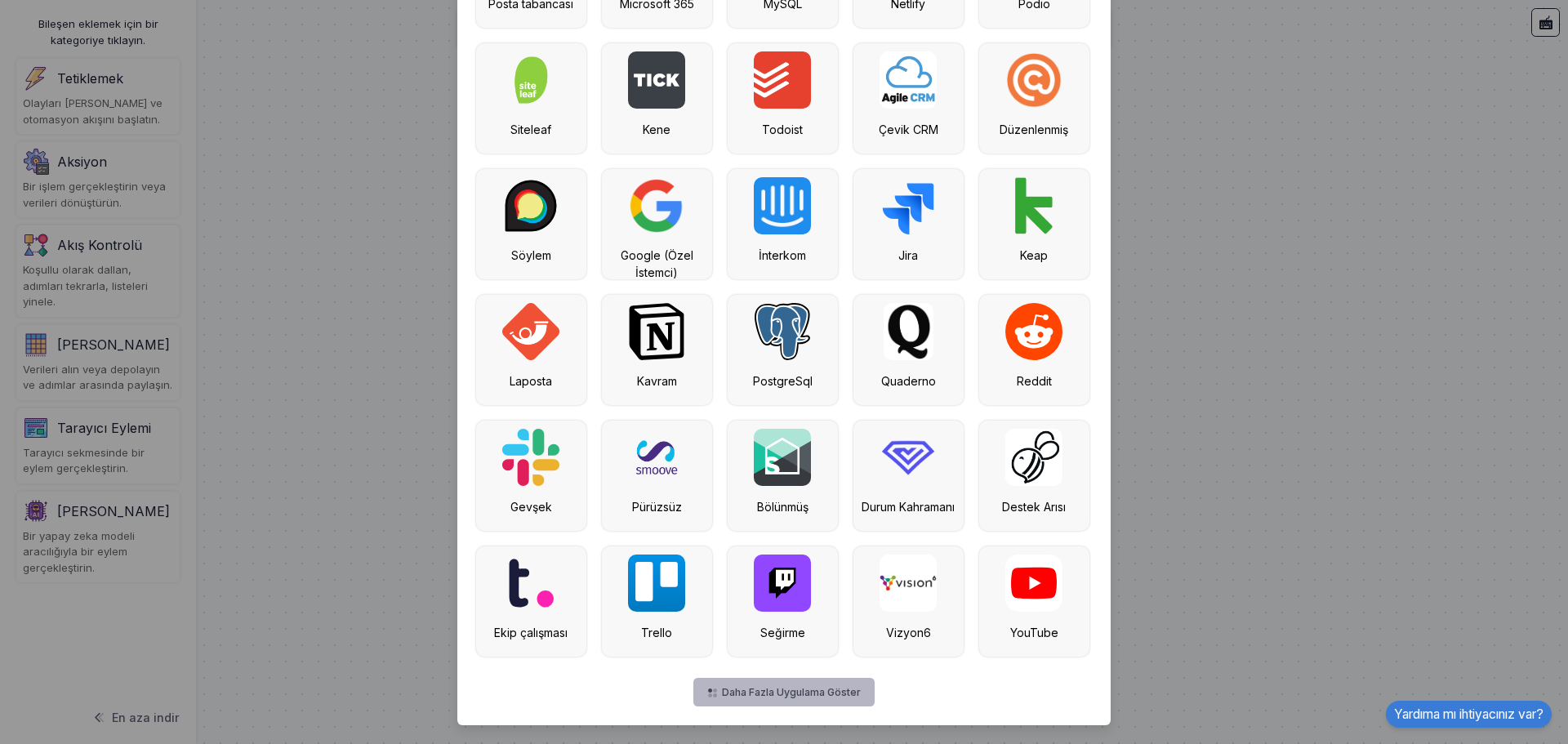
click at [743, 694] on font "Daha Fazla Uygulama Göster" at bounding box center [791, 692] width 139 height 12
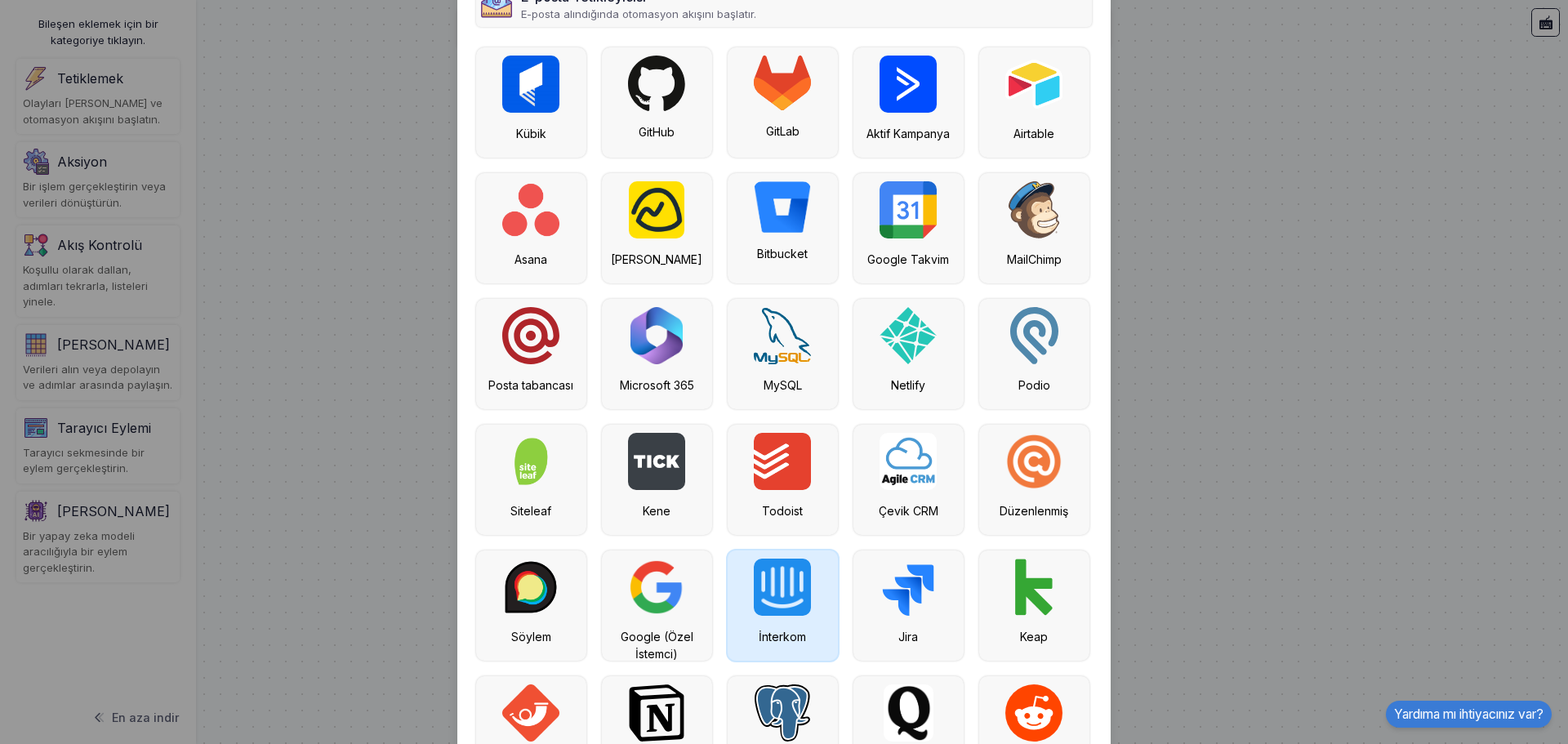
scroll to position [0, 0]
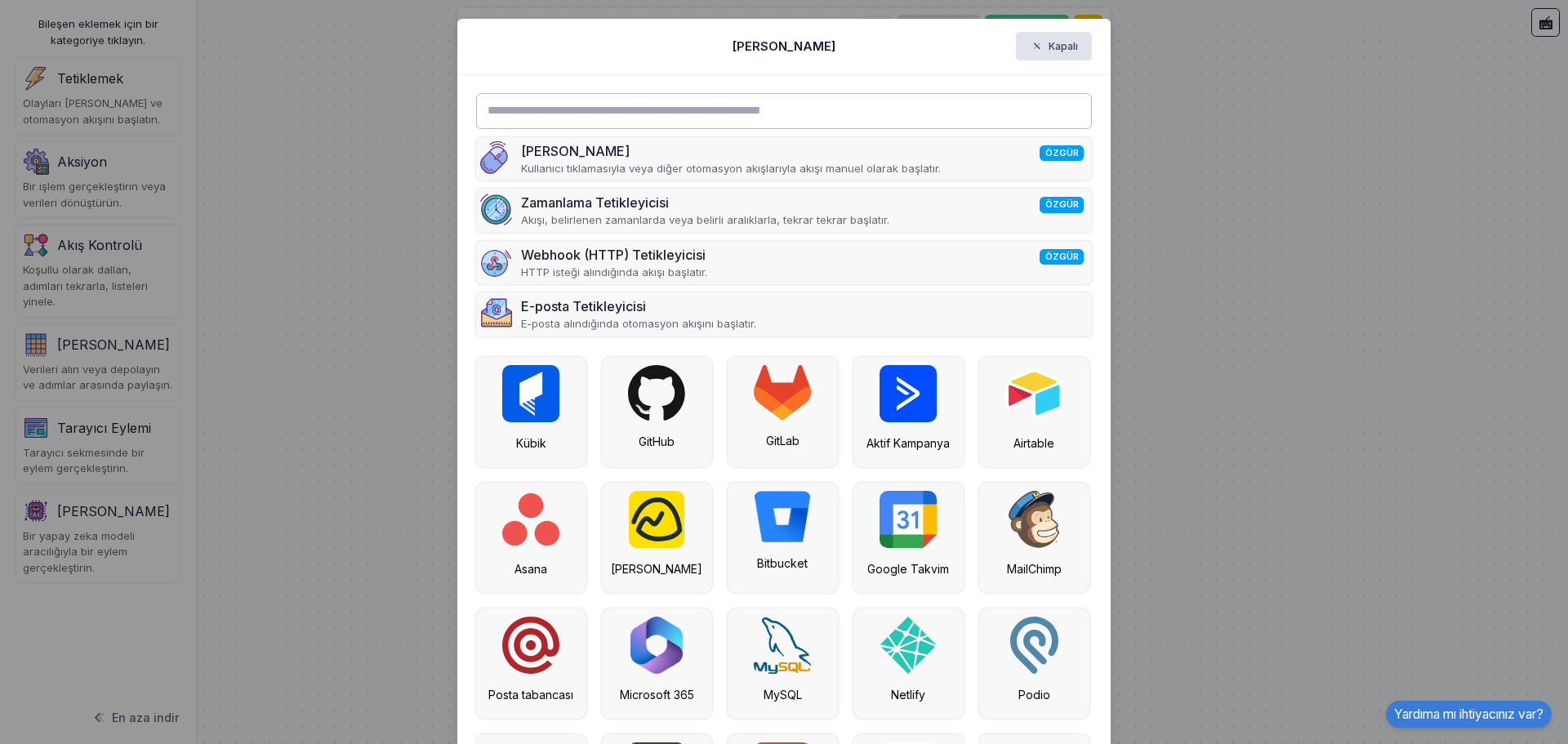
click at [644, 121] on input "text" at bounding box center [784, 111] width 616 height 36
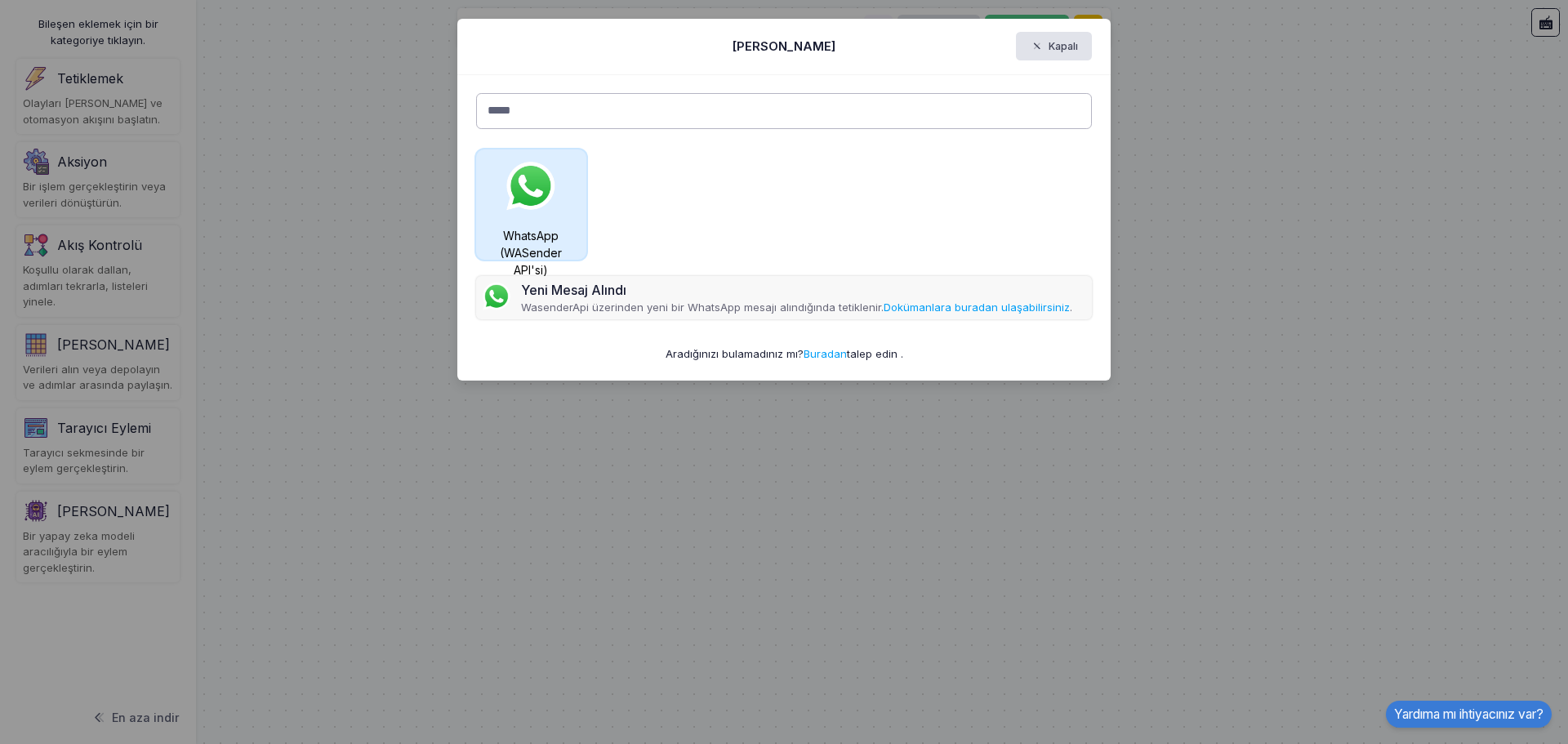
type input "*****"
click at [536, 210] on img at bounding box center [530, 186] width 57 height 57
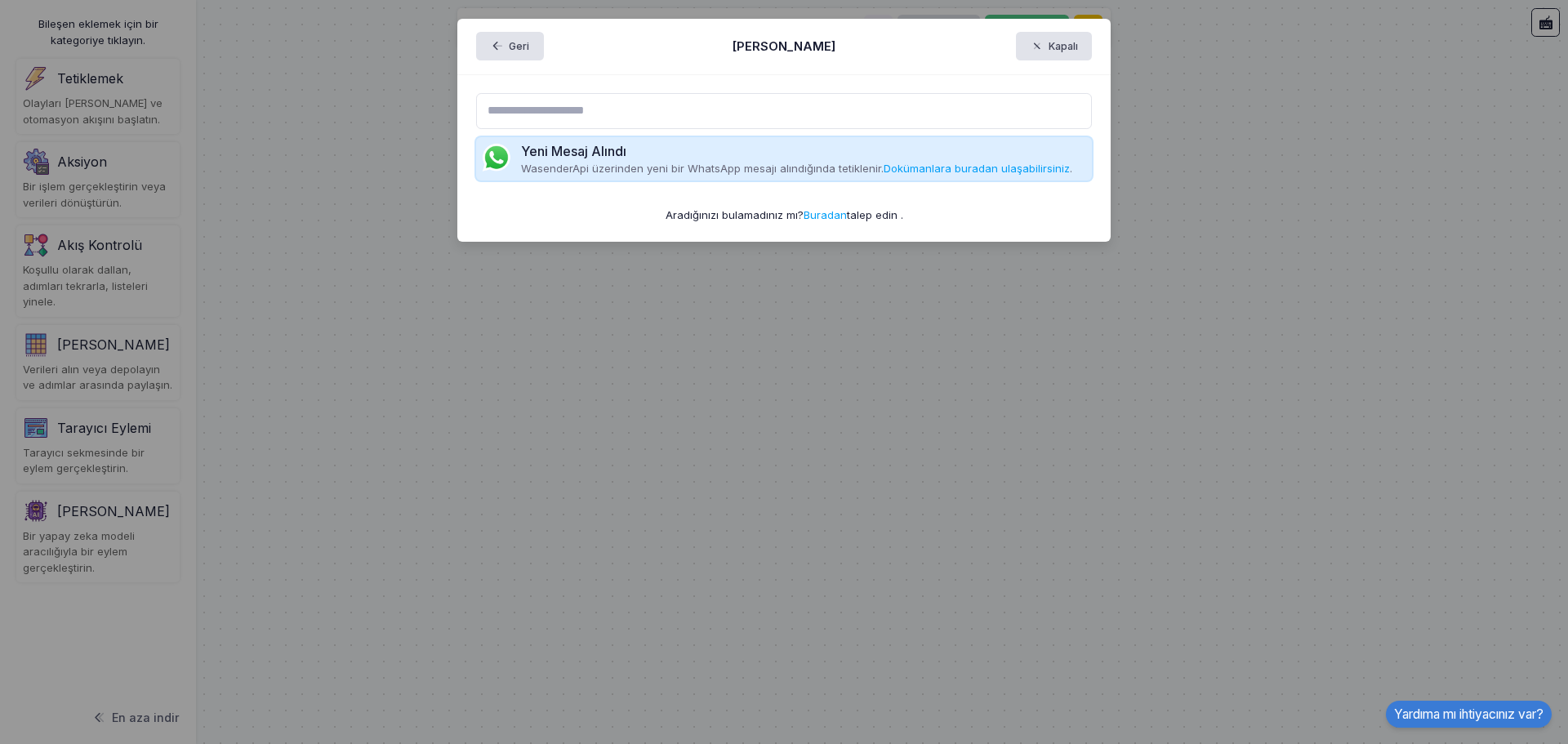
click at [744, 148] on div "Yeni Mesaj Alındı" at bounding box center [796, 151] width 551 height 20
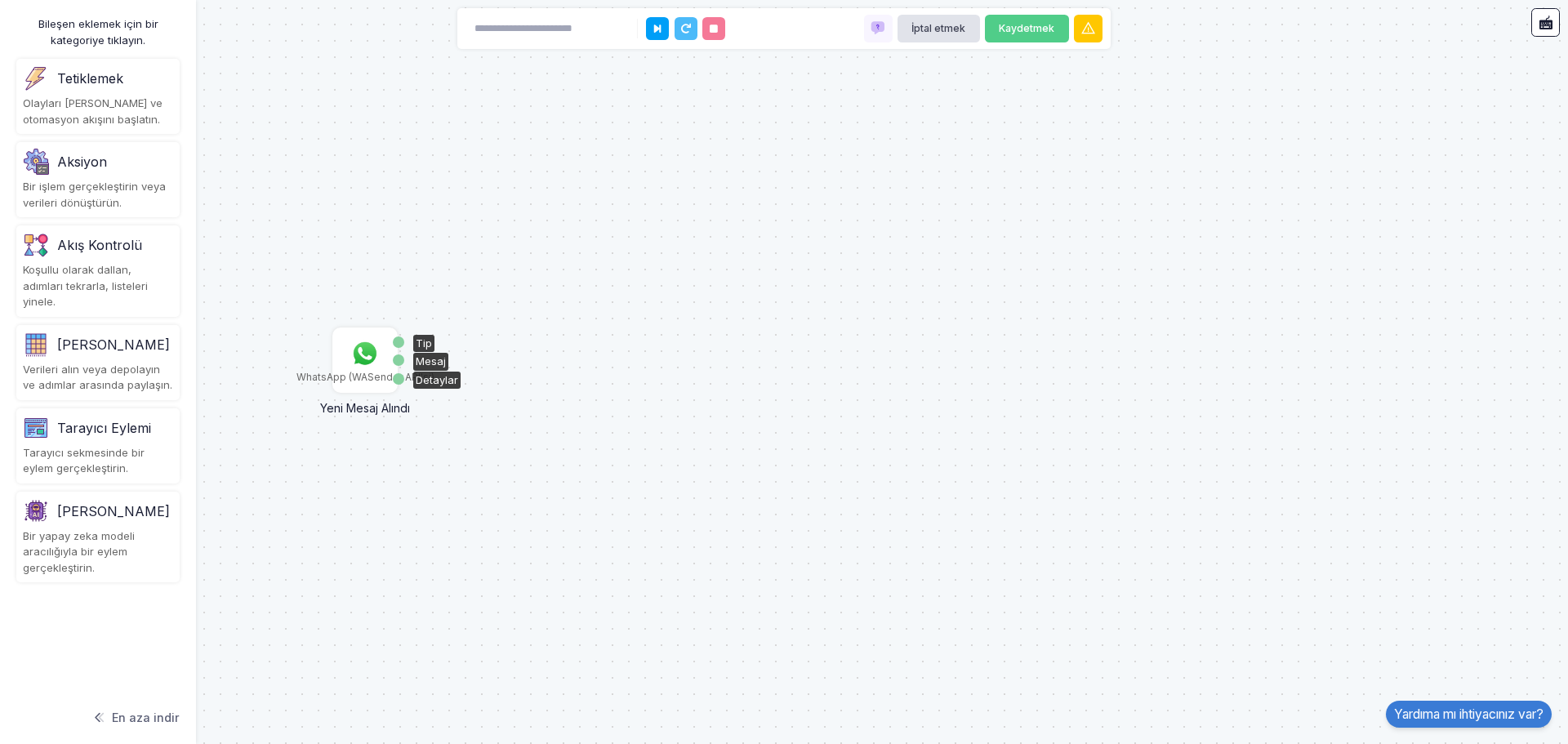
click at [365, 360] on img at bounding box center [365, 353] width 32 height 32
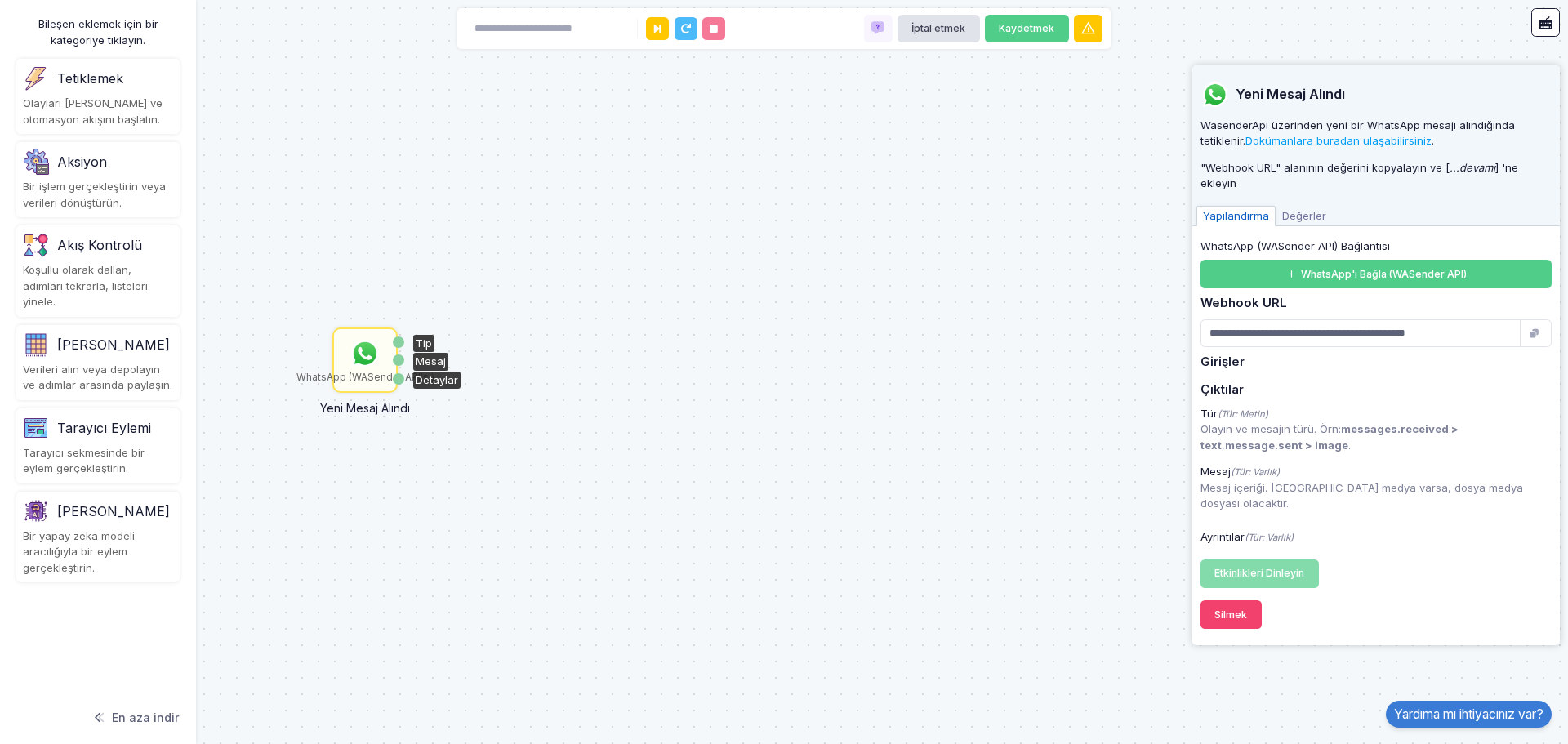
click at [428, 344] on font "Tip" at bounding box center [423, 342] width 16 height 13
click at [440, 356] on font "Mesaj" at bounding box center [430, 360] width 30 height 13
click at [424, 340] on font "Tip" at bounding box center [423, 342] width 16 height 13
click at [433, 369] on div "Mesaj" at bounding box center [430, 361] width 35 height 18
click at [434, 388] on div "WhatsApp (WASender API'si) Yeni Mesaj Alındı Tip Mesaj Detaylar" at bounding box center [784, 372] width 1568 height 744
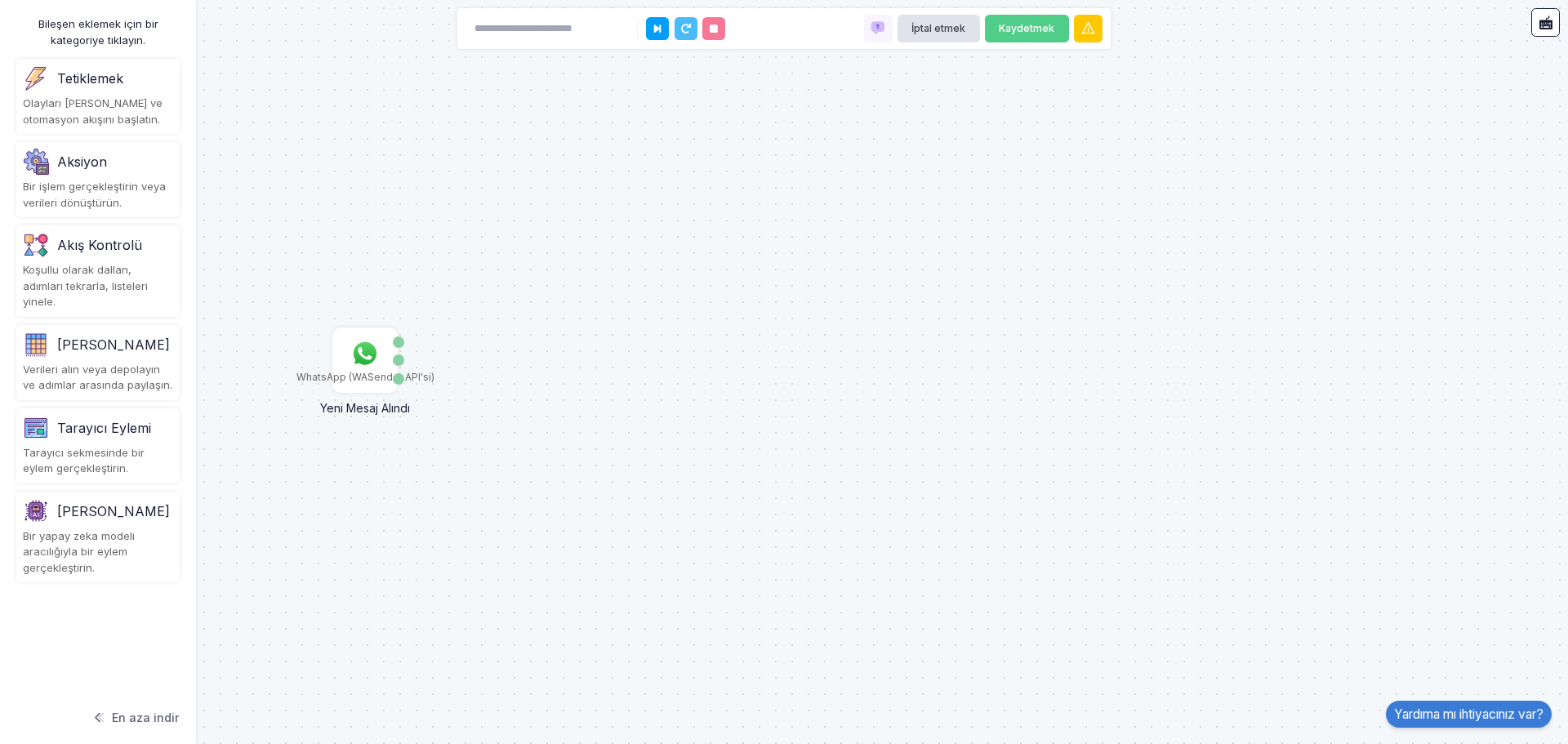
drag, startPoint x: 430, startPoint y: 376, endPoint x: 508, endPoint y: 398, distance: 81.0
click at [508, 398] on div "WhatsApp (WASender API'si) Yeni Mesaj Alındı Tip Mesaj Detaylar" at bounding box center [784, 372] width 1568 height 744
click at [395, 346] on div "Tip" at bounding box center [398, 341] width 11 height 11
click at [376, 348] on img at bounding box center [365, 353] width 32 height 32
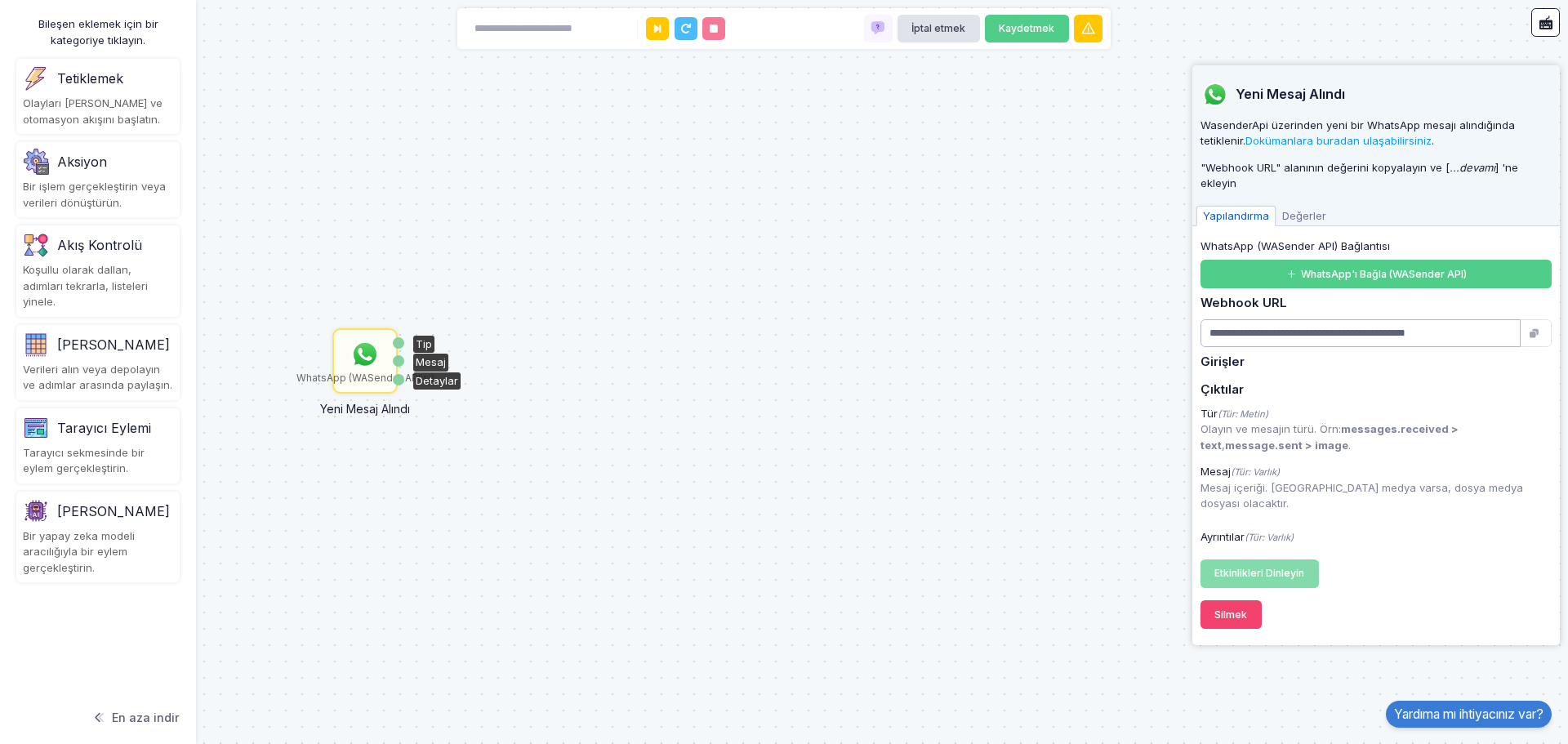
drag, startPoint x: 1468, startPoint y: 330, endPoint x: 1165, endPoint y: 346, distance: 303.4
click at [1165, 346] on automation-editor "**********" at bounding box center [784, 372] width 1568 height 744
click at [1078, 228] on div "WhatsApp (WASender API'si) Yeni Mesaj Alındı Tip Mesaj Detaylar" at bounding box center [784, 372] width 1568 height 744
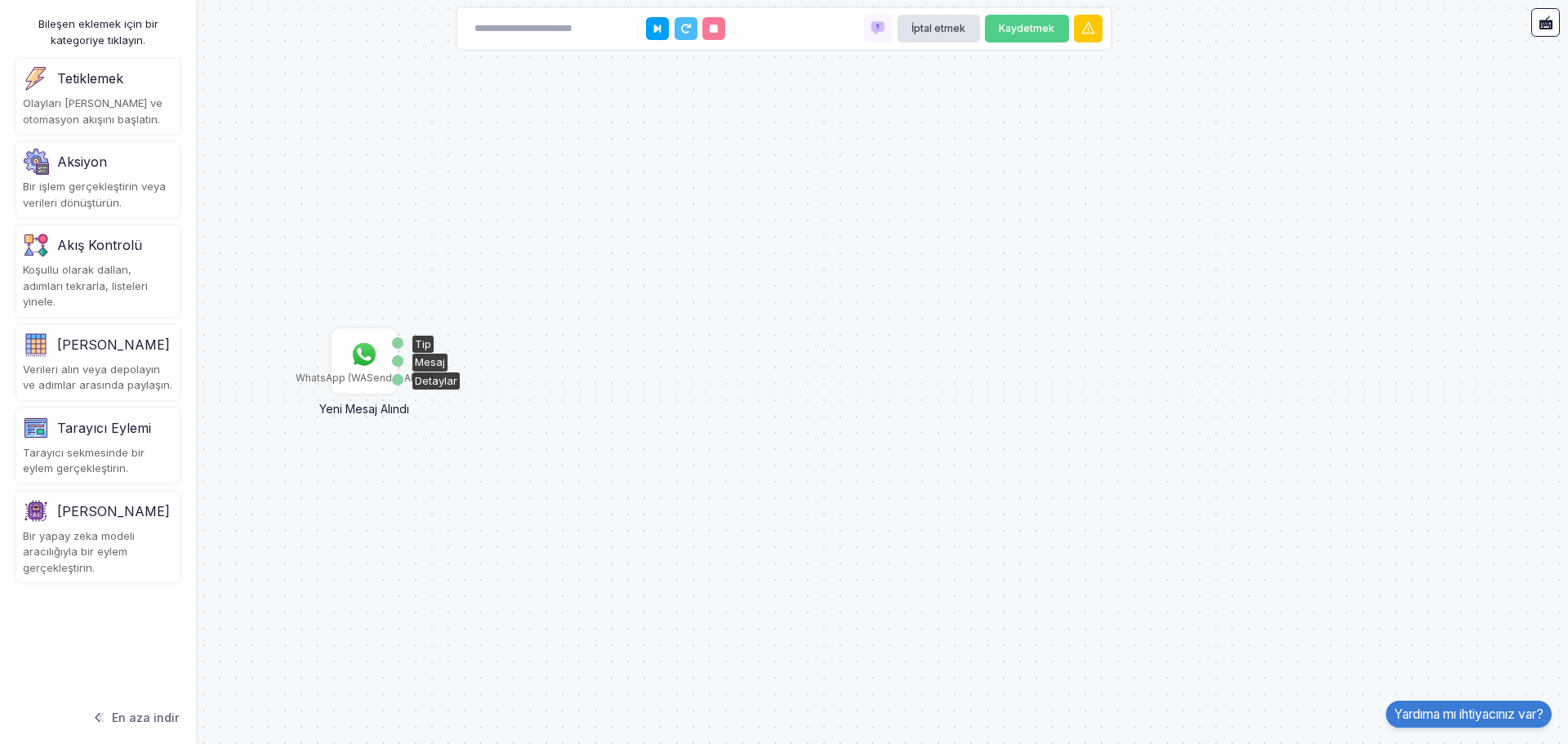
click at [363, 354] on img at bounding box center [364, 354] width 32 height 32
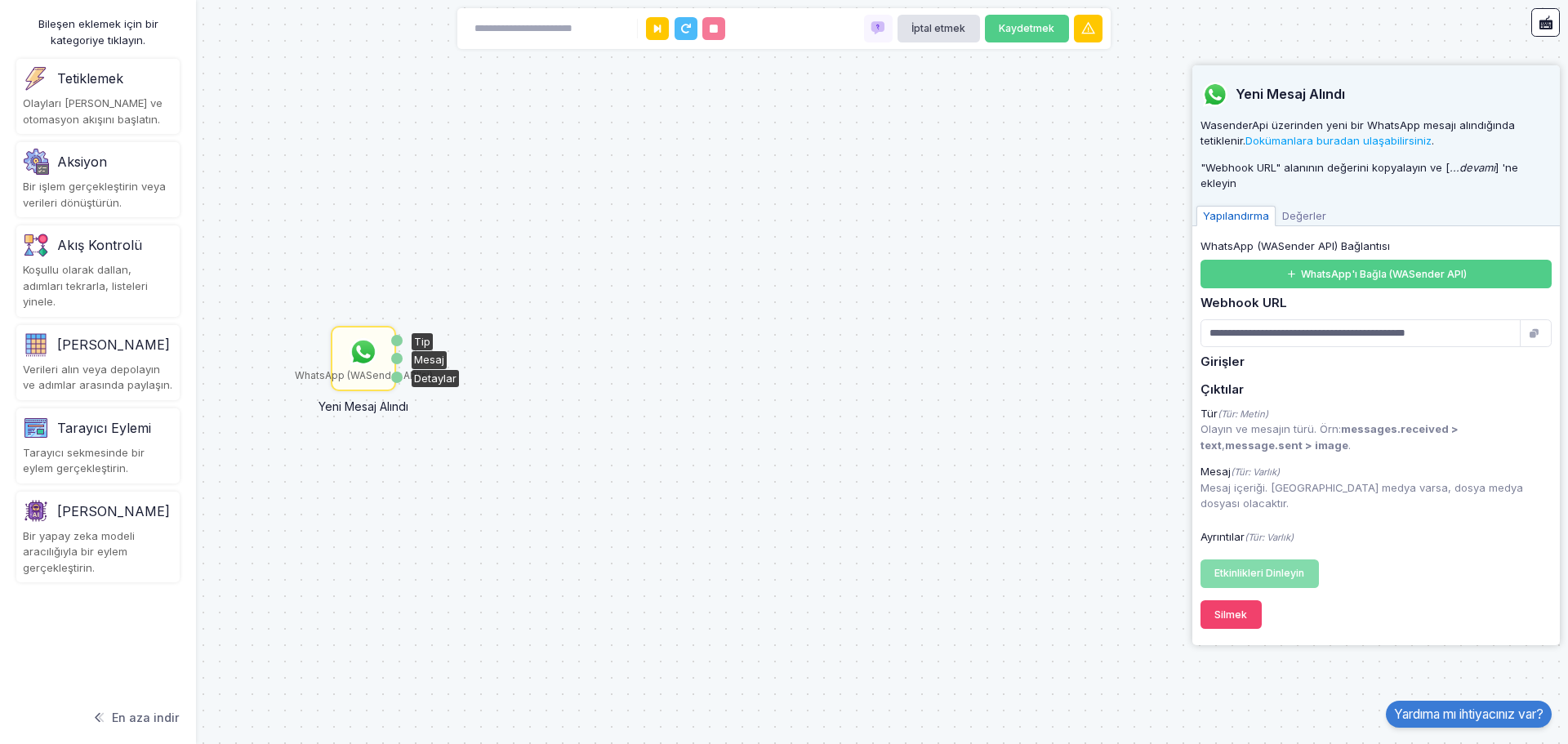
drag, startPoint x: 362, startPoint y: 354, endPoint x: 382, endPoint y: 313, distance: 45.6
click at [376, 335] on img at bounding box center [364, 352] width 32 height 32
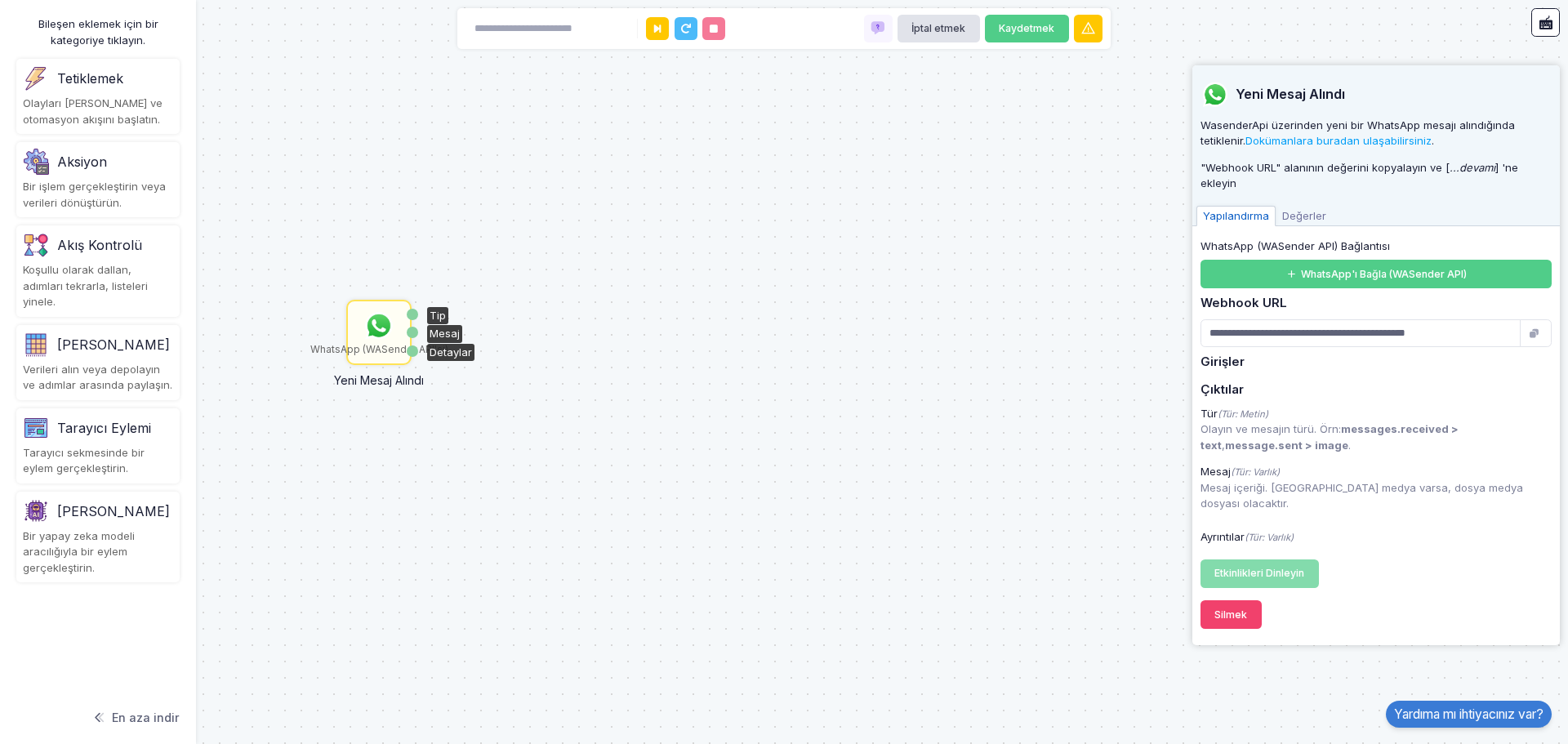
click at [384, 311] on img at bounding box center [379, 326] width 32 height 32
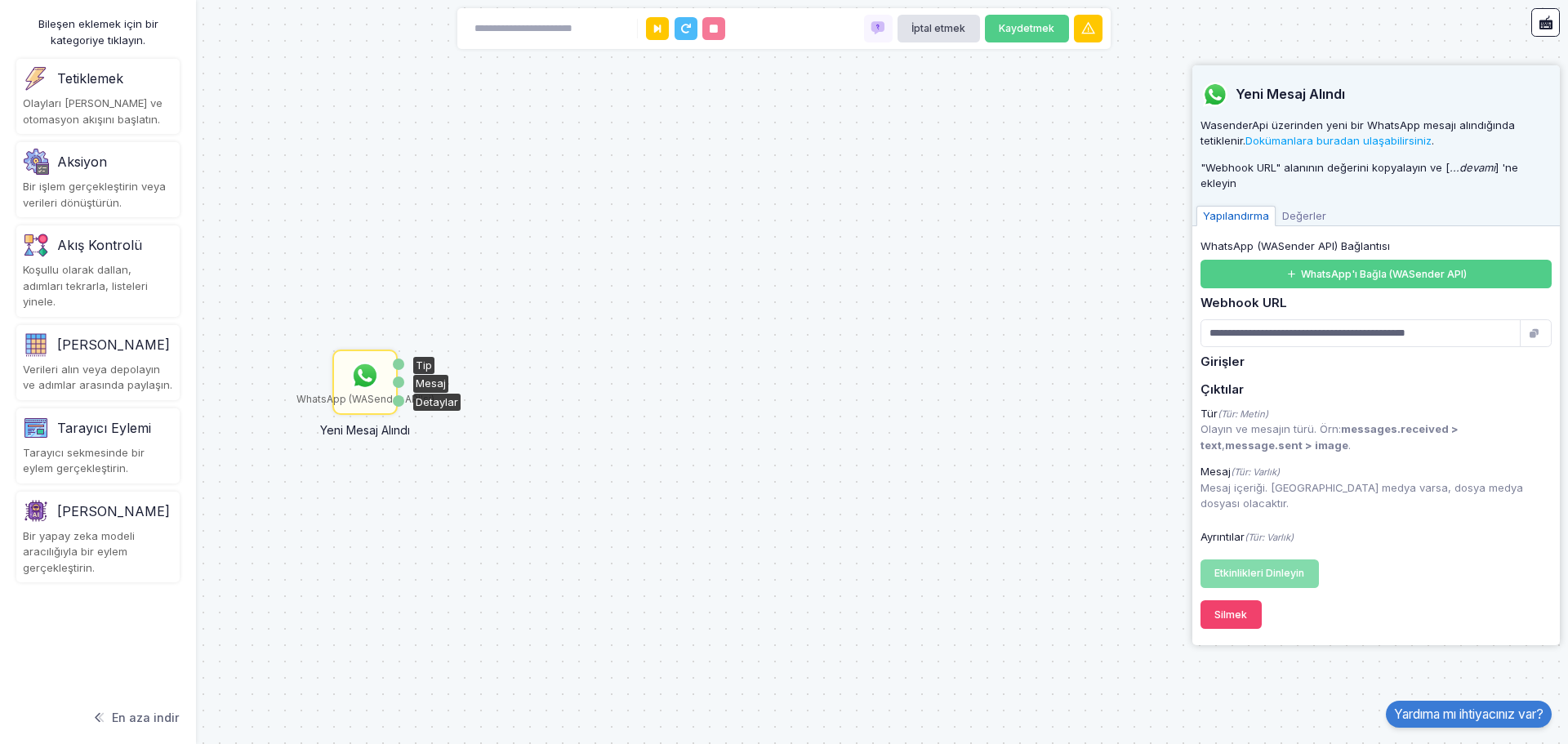
drag, startPoint x: 375, startPoint y: 334, endPoint x: 364, endPoint y: 371, distance: 38.6
click at [364, 371] on img at bounding box center [365, 375] width 32 height 32
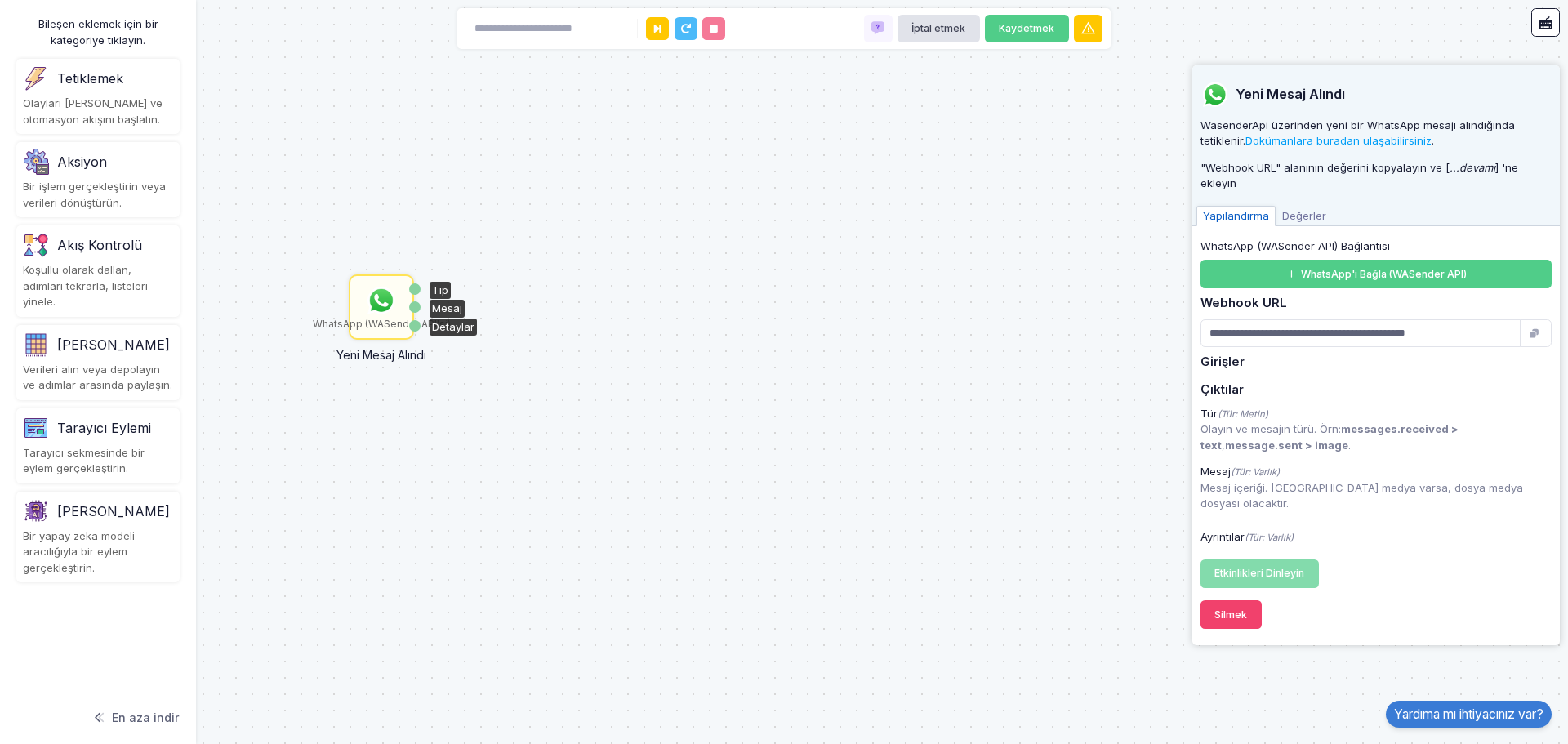
drag, startPoint x: 364, startPoint y: 371, endPoint x: 382, endPoint y: 290, distance: 83.0
click at [382, 290] on img at bounding box center [382, 300] width 32 height 32
click at [729, 198] on div "WhatsApp (WASender API'si) Yeni Mesaj Alındı Tip Mesaj Detaylar" at bounding box center [784, 372] width 1568 height 744
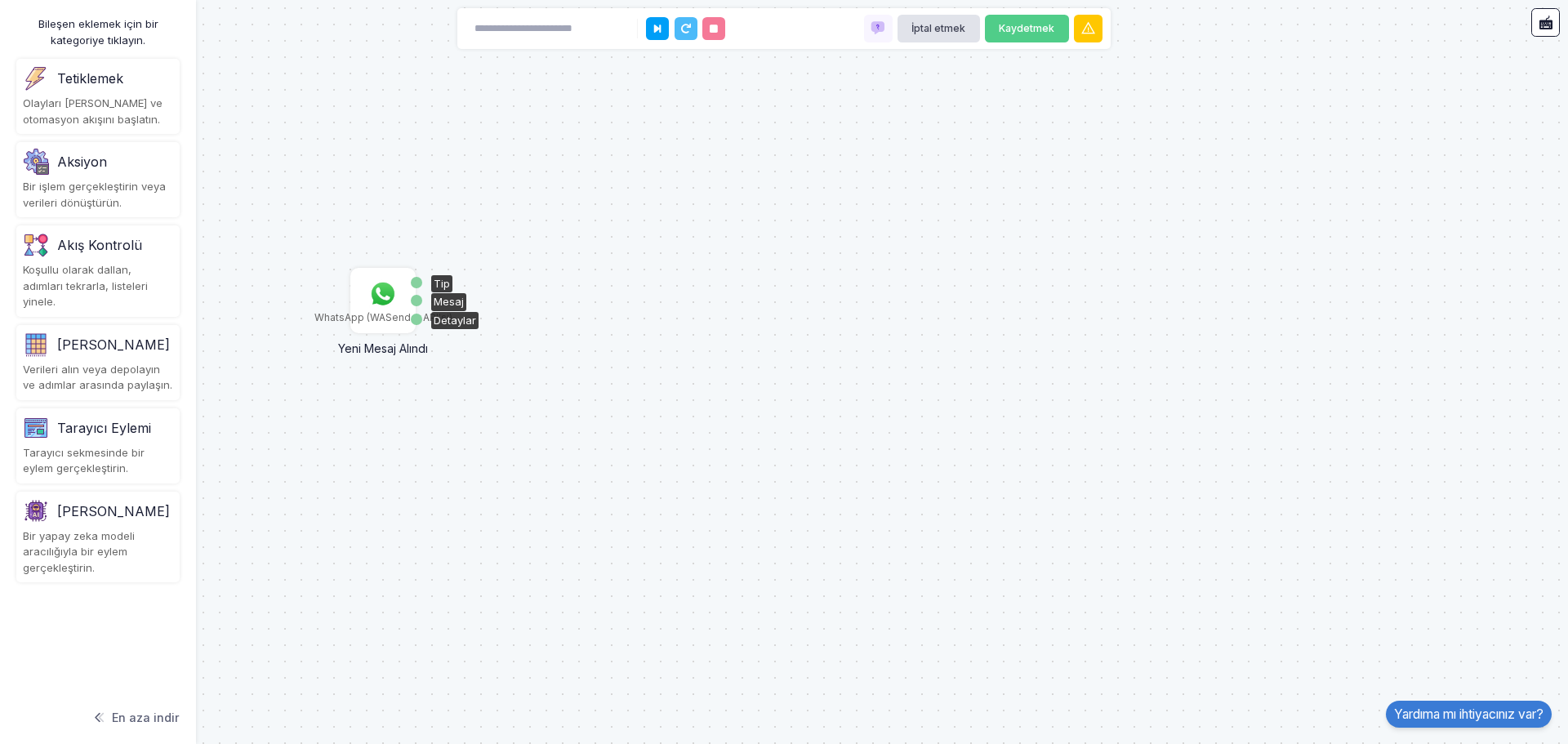
click at [391, 294] on img at bounding box center [383, 294] width 32 height 32
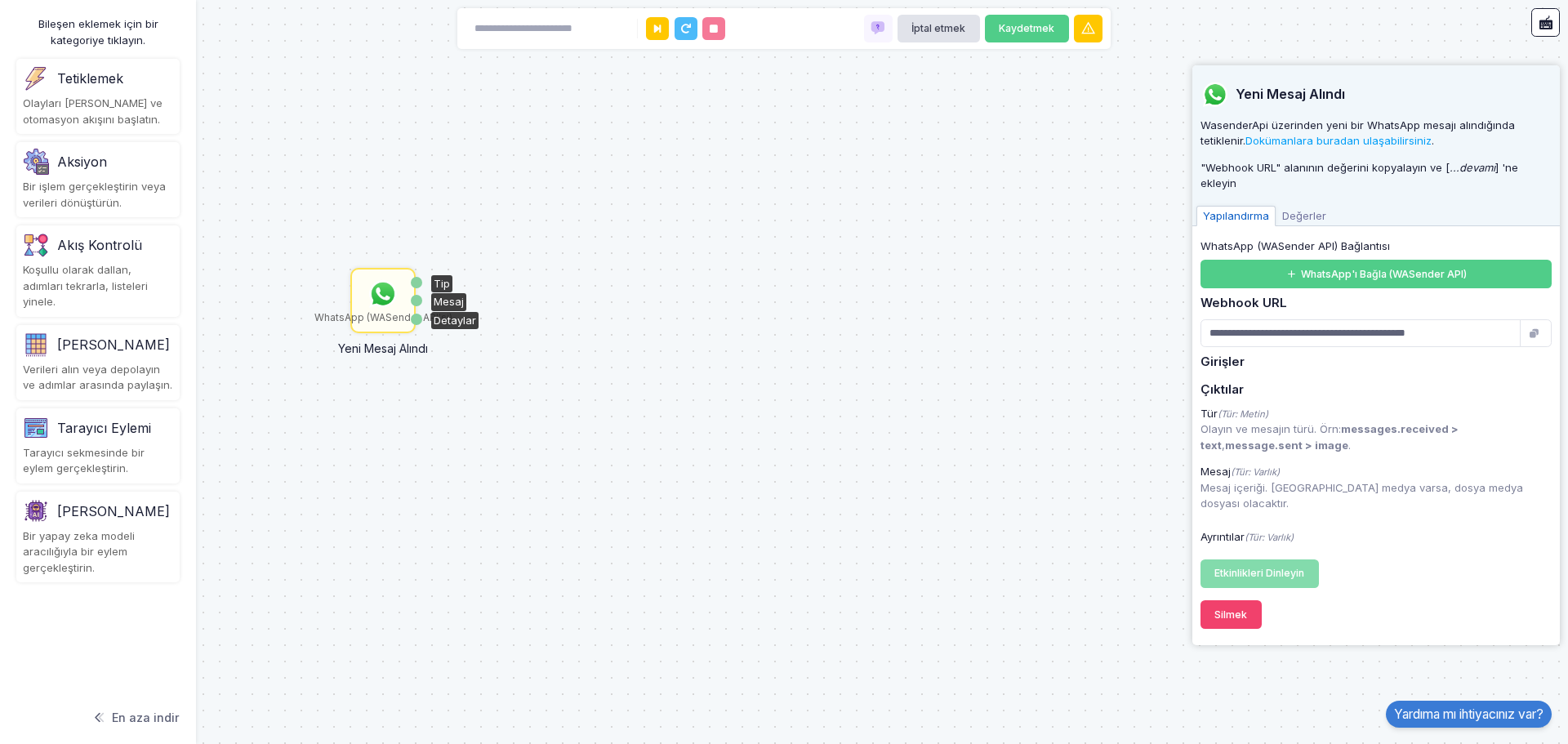
click at [1307, 209] on font "Değerler" at bounding box center [1304, 215] width 44 height 13
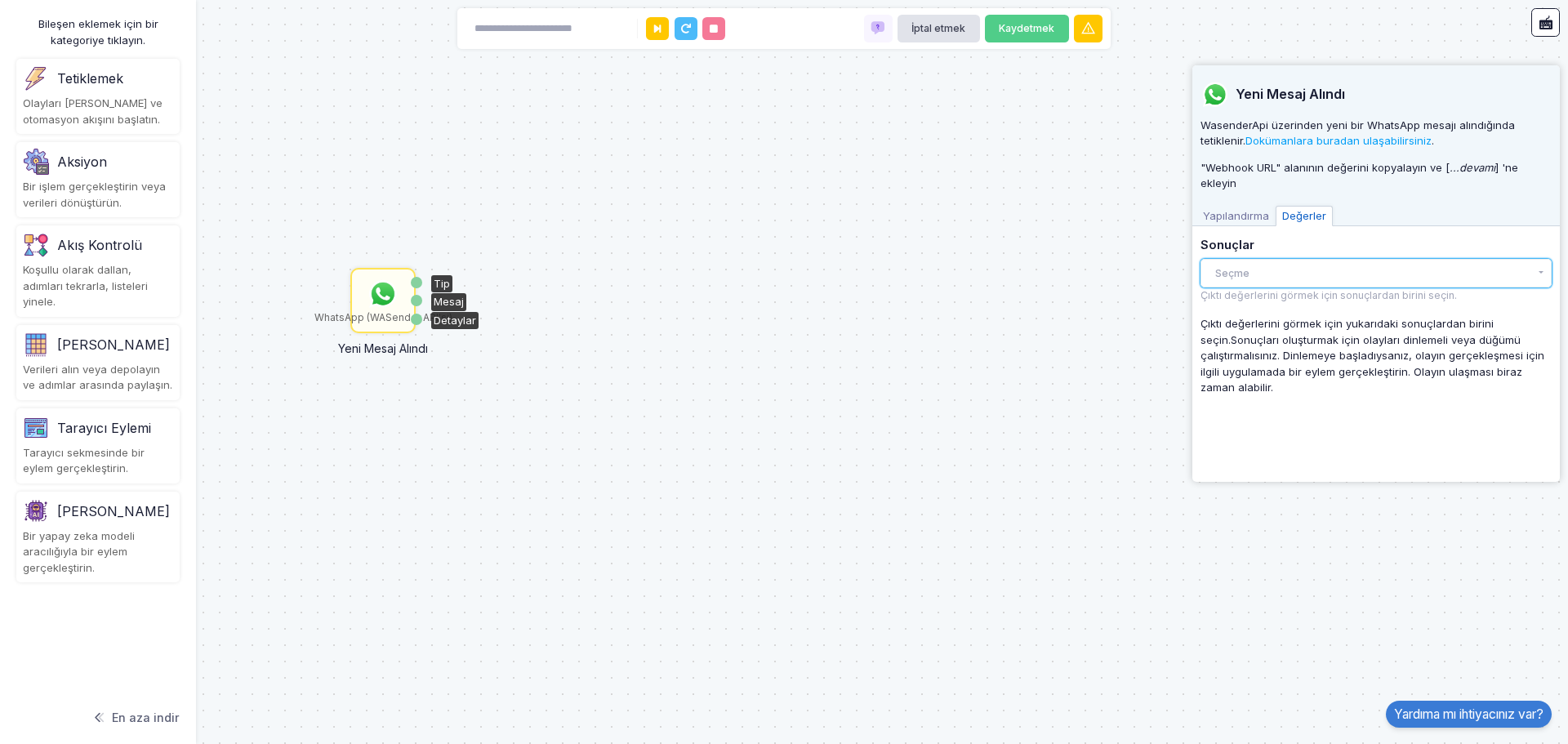
click at [1254, 271] on button "Seçme" at bounding box center [1376, 272] width 351 height 28
click at [1253, 202] on div "Yapılandırma Değerler" at bounding box center [1376, 214] width 368 height 25
